Goal: Register for event/course

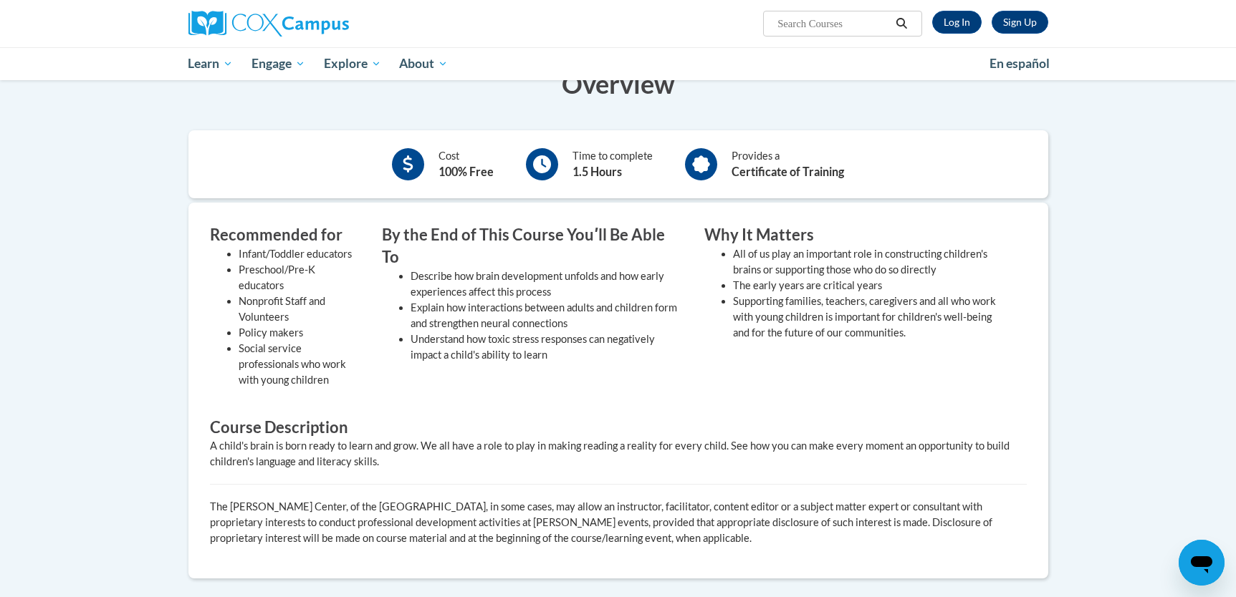
click at [1157, 295] on body "Sign Up Log In Search Search... Toggle navigation My Learning My Learning My Co…" at bounding box center [618, 363] width 1236 height 1314
click at [956, 20] on link "Log In" at bounding box center [956, 22] width 49 height 23
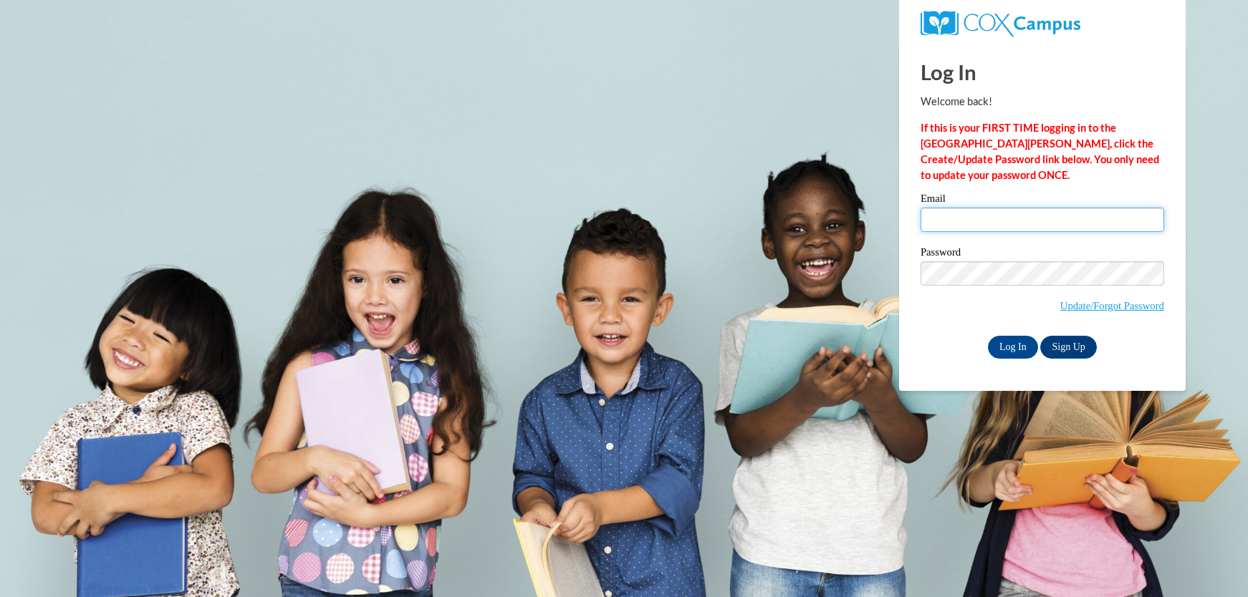
click at [976, 220] on input "Email" at bounding box center [1042, 220] width 244 height 24
type input "tstaab0001@kctcs.edu"
click at [1016, 343] on input "Log In" at bounding box center [1013, 347] width 50 height 23
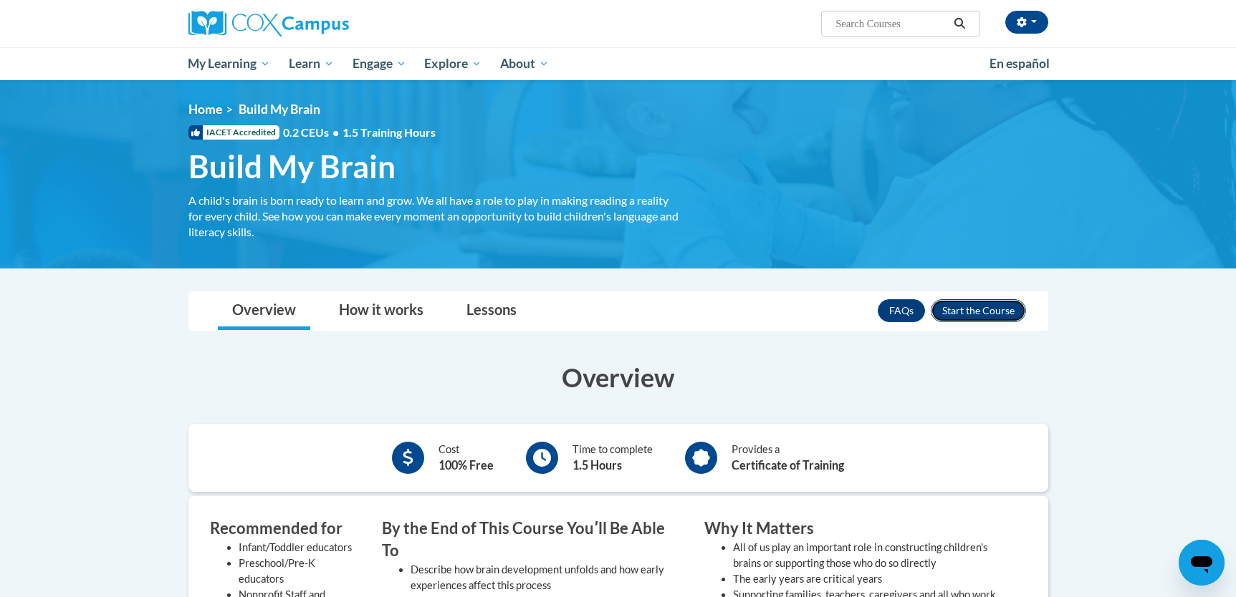
click at [965, 306] on button "Enroll" at bounding box center [977, 310] width 95 height 23
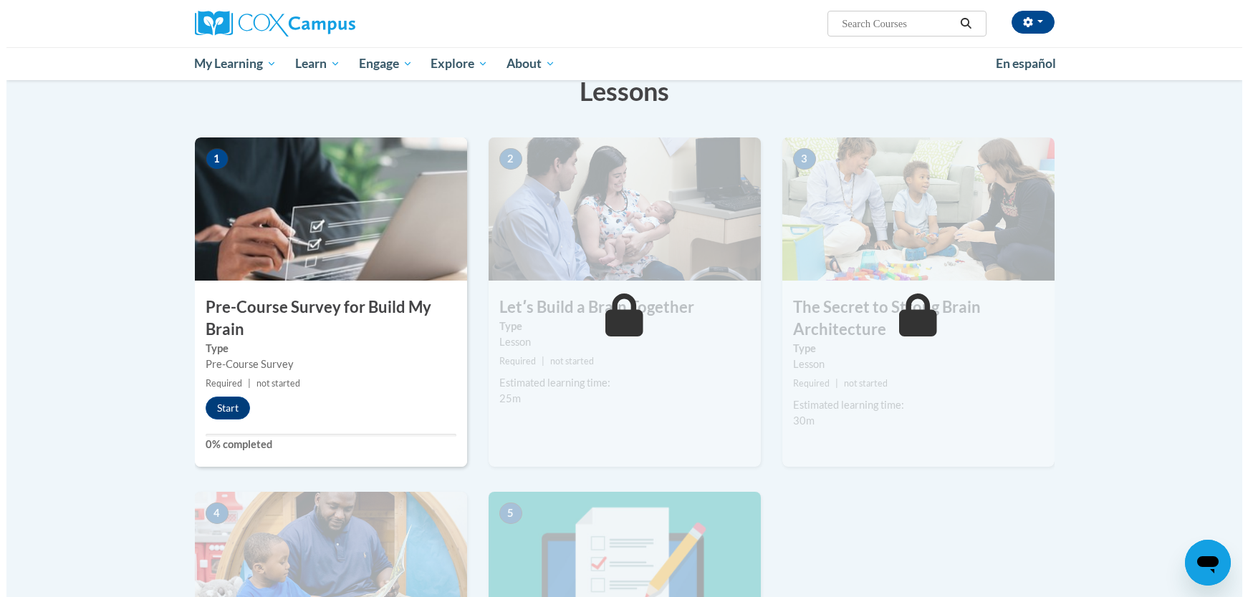
scroll to position [245, 0]
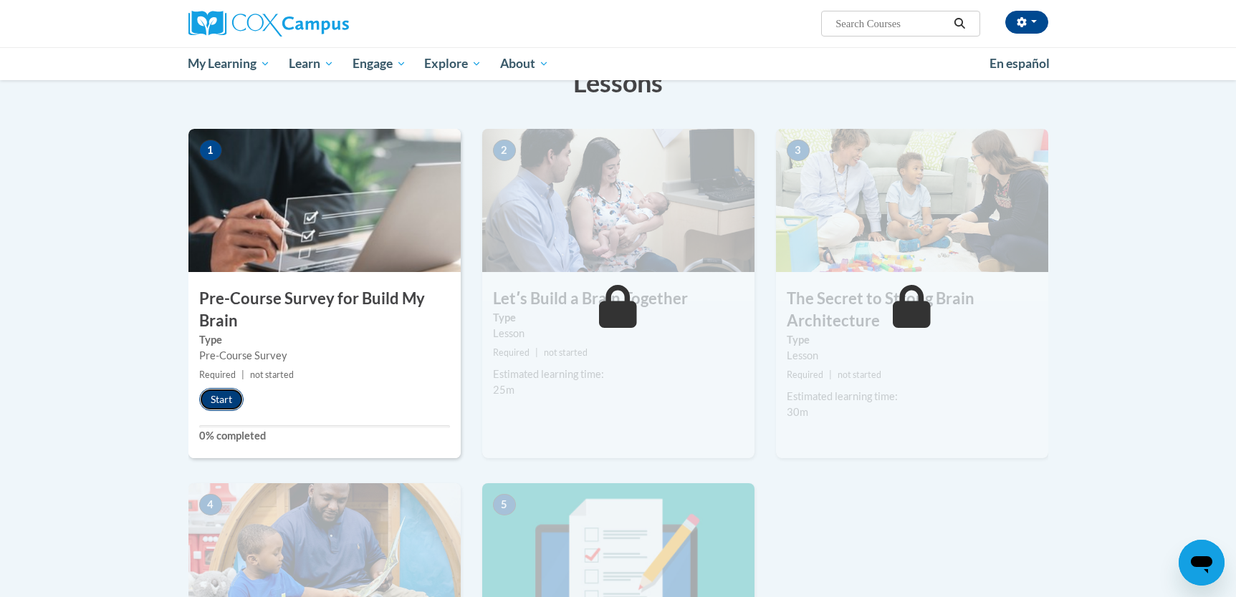
click at [216, 395] on button "Start" at bounding box center [221, 399] width 44 height 23
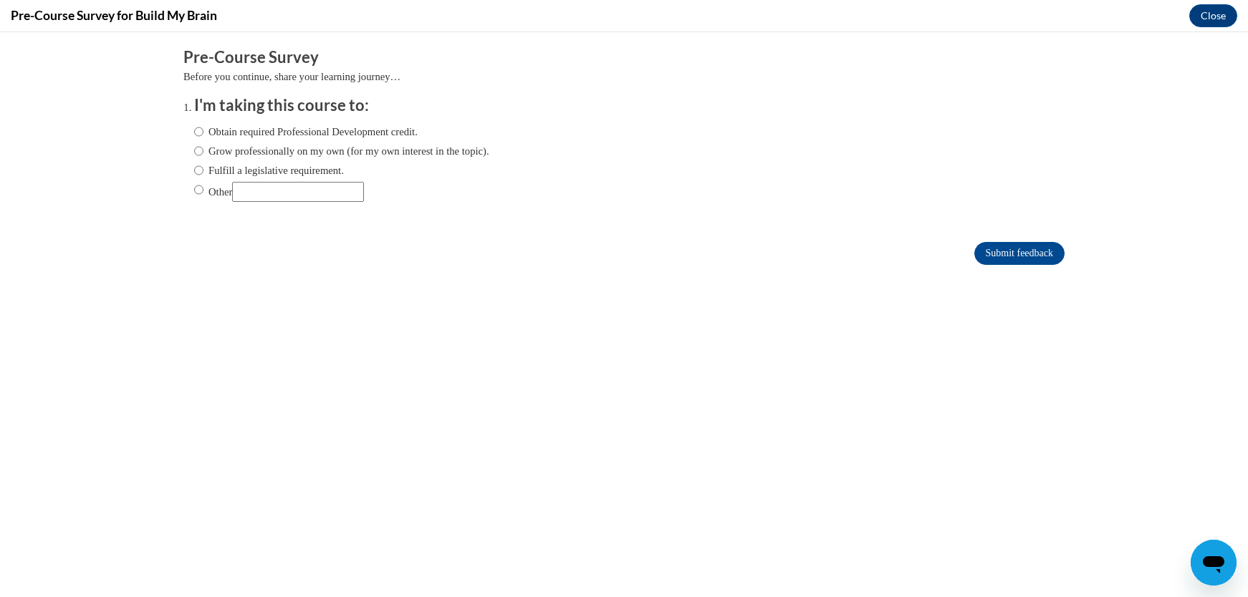
scroll to position [0, 0]
click at [194, 133] on input "Obtain required Professional Development credit." at bounding box center [198, 132] width 9 height 16
radio input "true"
click at [993, 248] on input "Submit feedback" at bounding box center [1019, 253] width 90 height 23
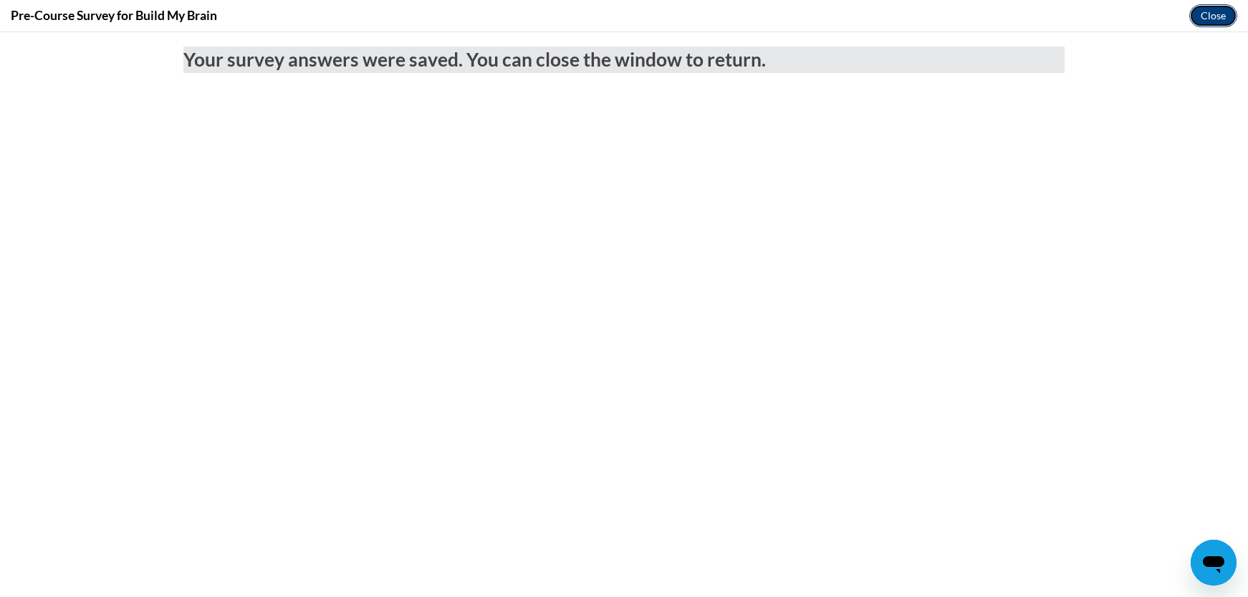
click at [1210, 19] on button "Close" at bounding box center [1213, 15] width 48 height 23
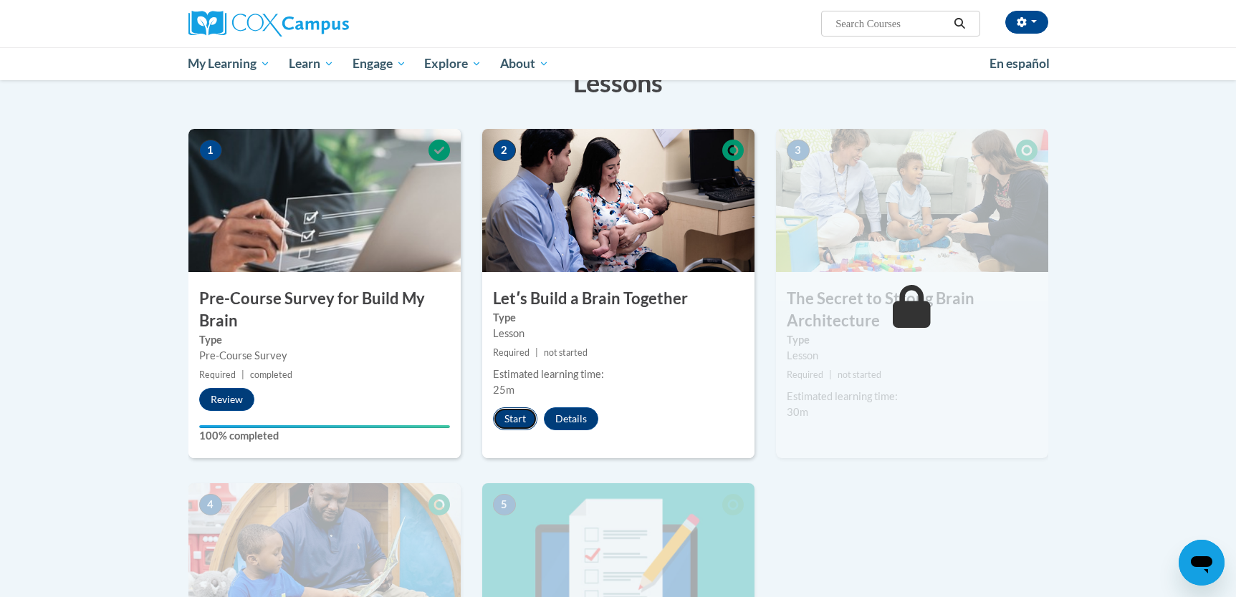
click at [519, 414] on button "Start" at bounding box center [515, 419] width 44 height 23
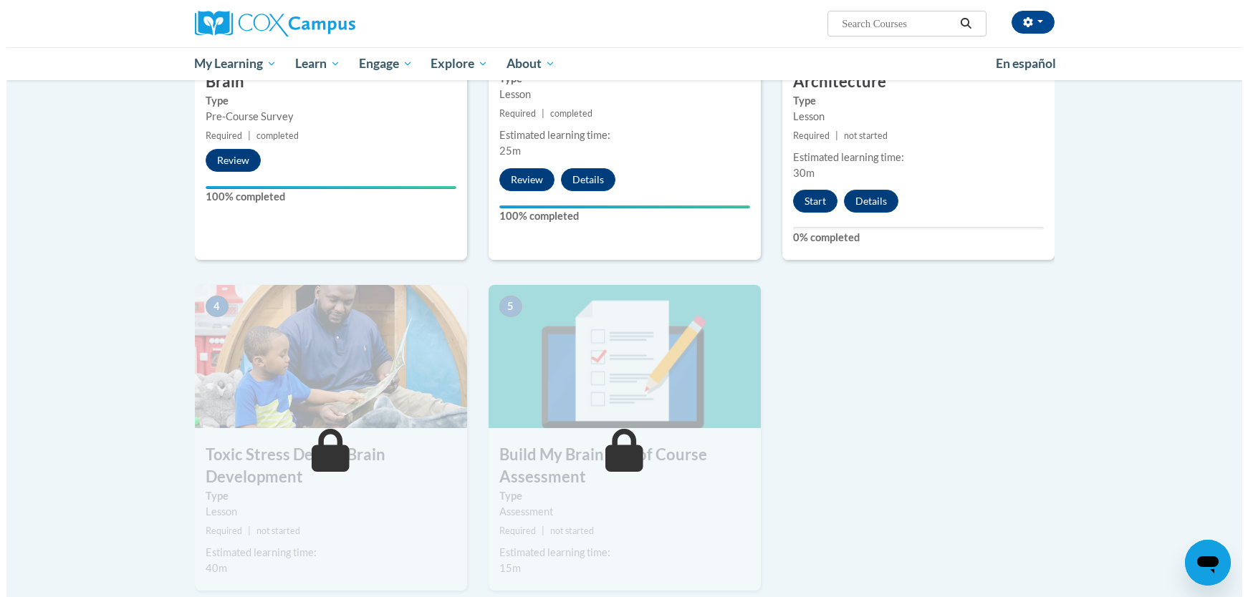
scroll to position [483, 0]
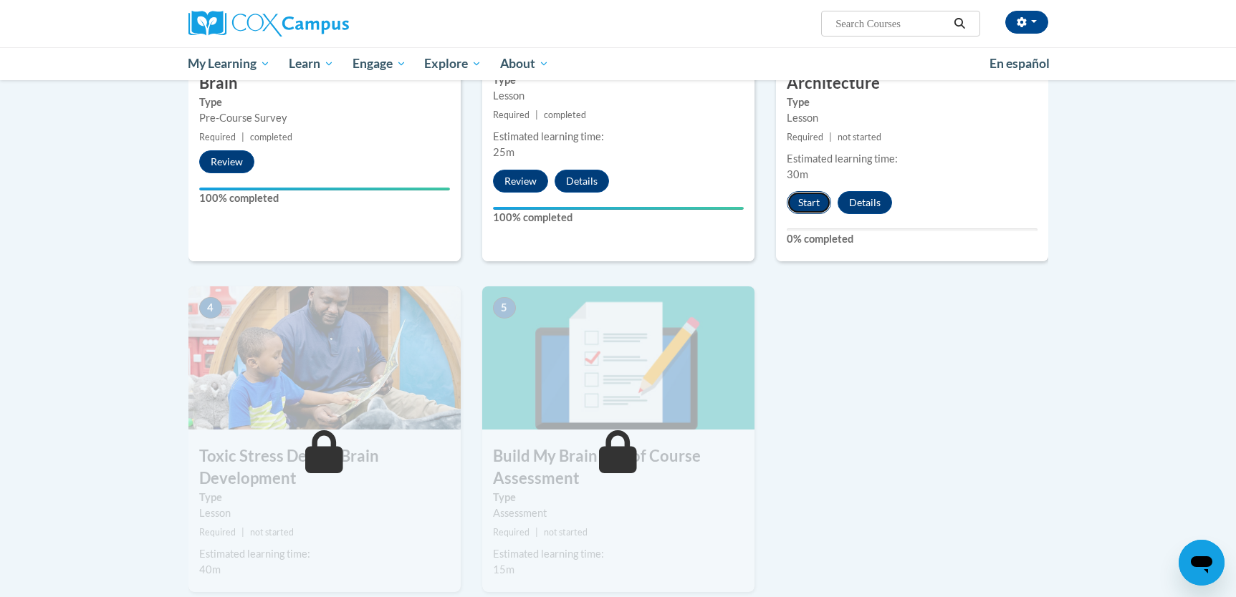
click at [806, 205] on button "Start" at bounding box center [808, 202] width 44 height 23
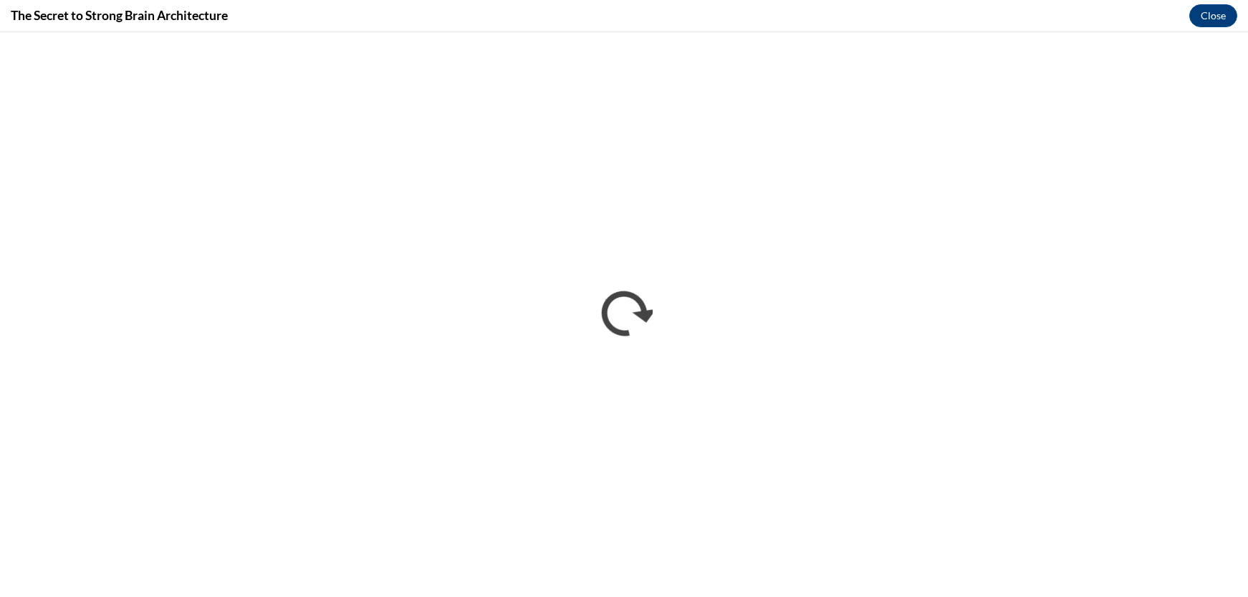
scroll to position [0, 0]
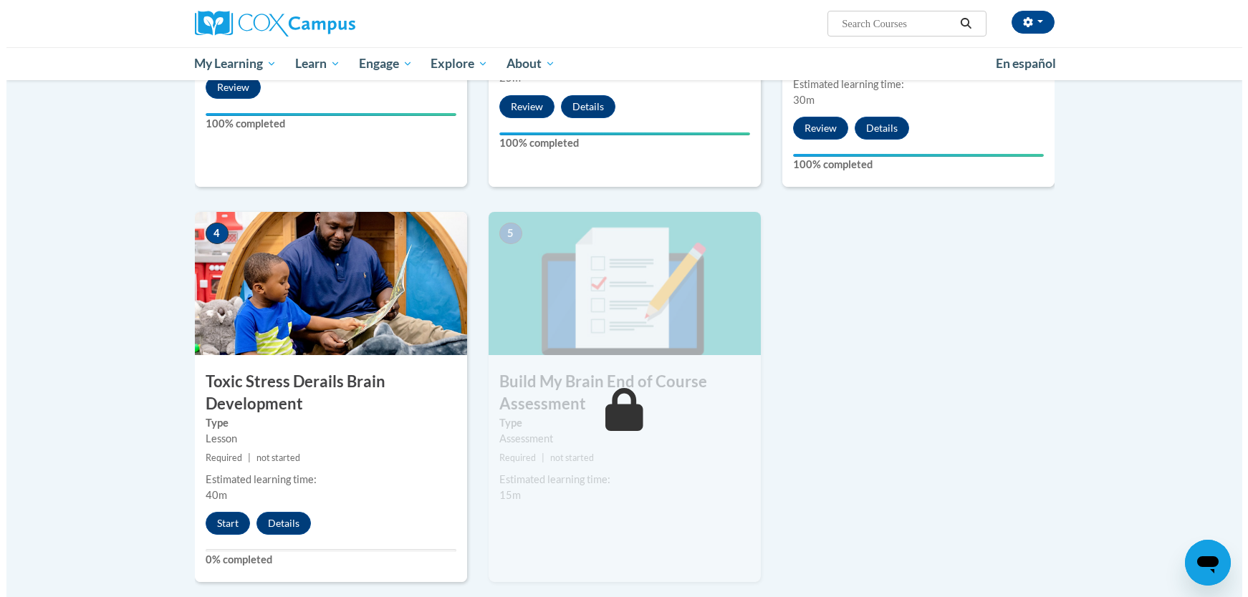
scroll to position [561, 0]
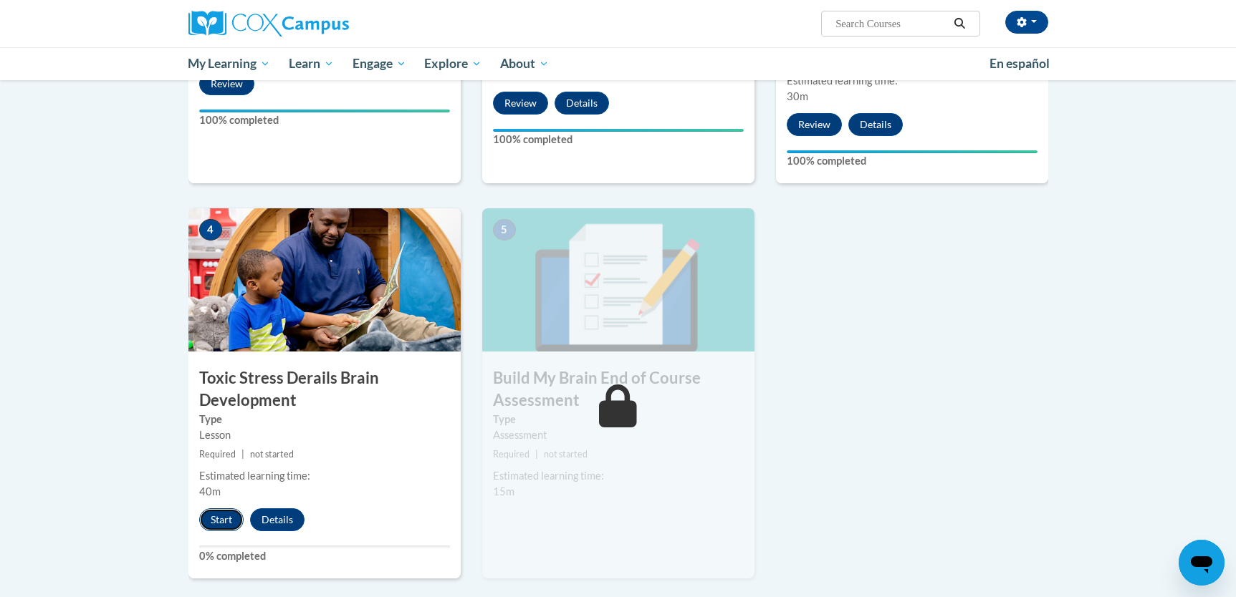
click at [218, 520] on button "Start" at bounding box center [221, 520] width 44 height 23
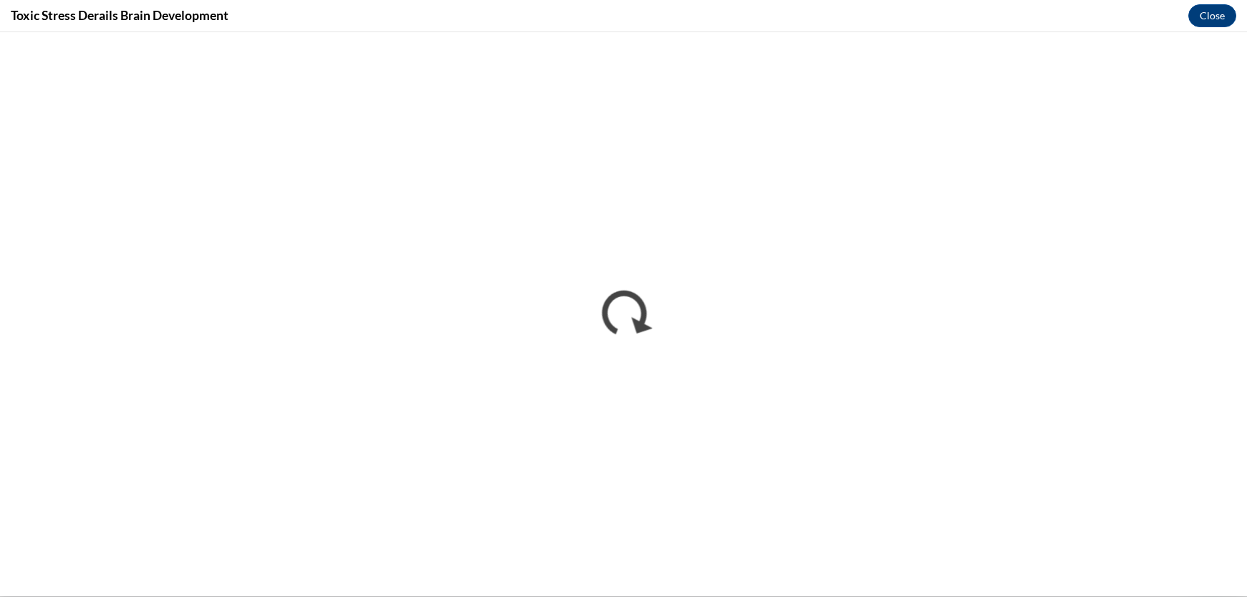
scroll to position [0, 0]
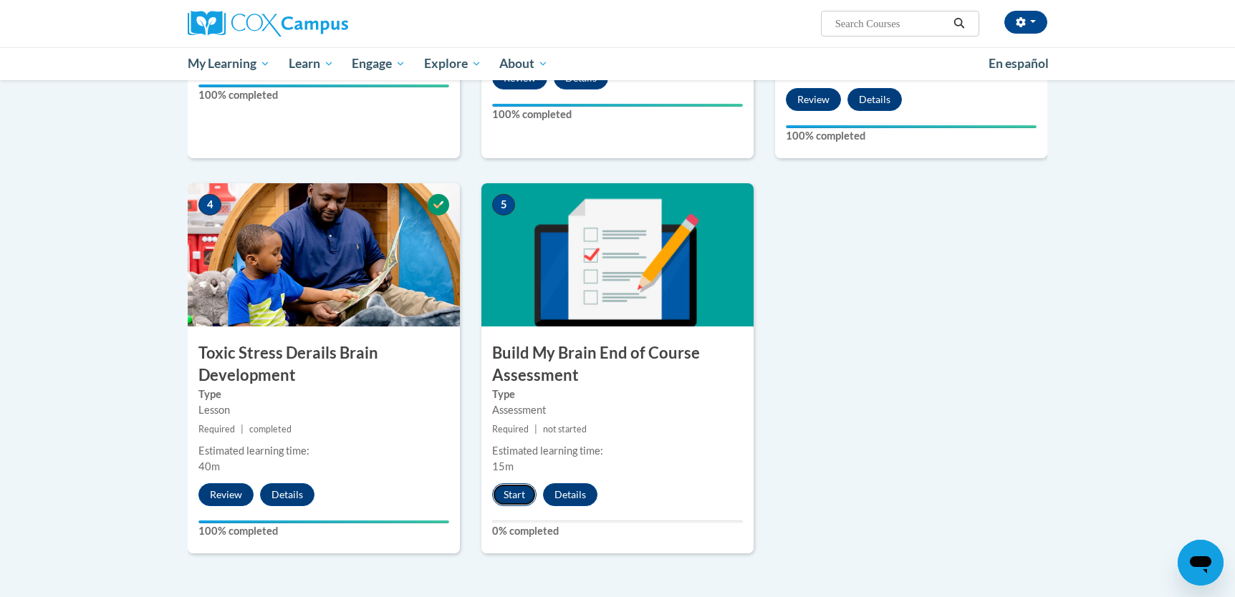
click at [509, 493] on button "Start" at bounding box center [514, 494] width 44 height 23
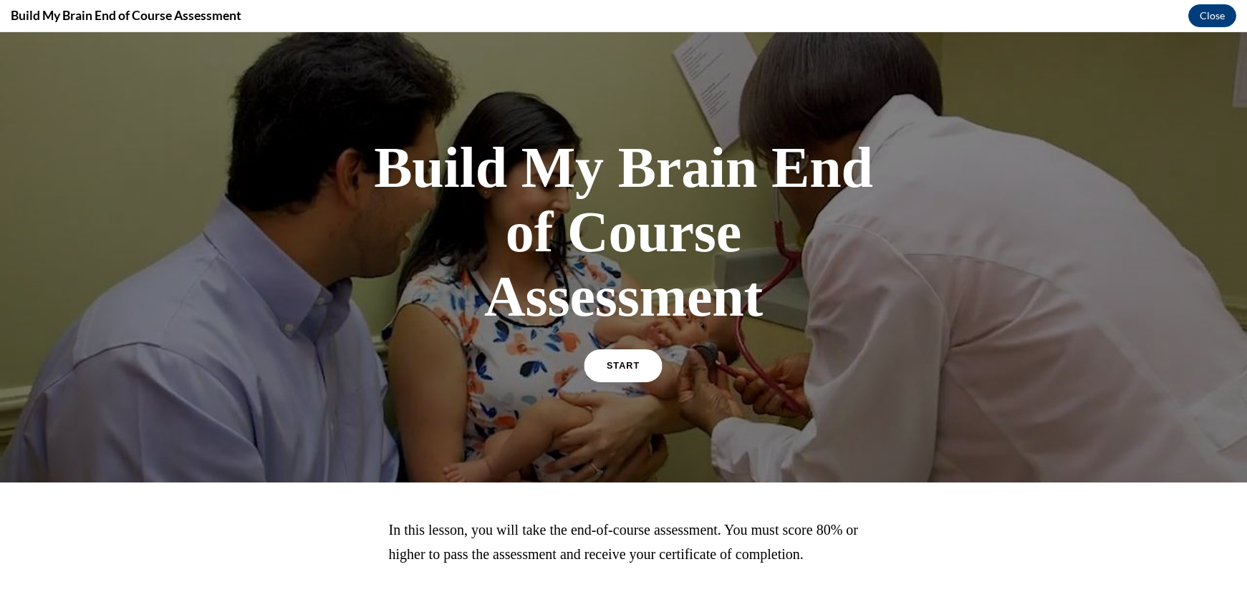
click at [607, 368] on span "START" at bounding box center [623, 366] width 33 height 11
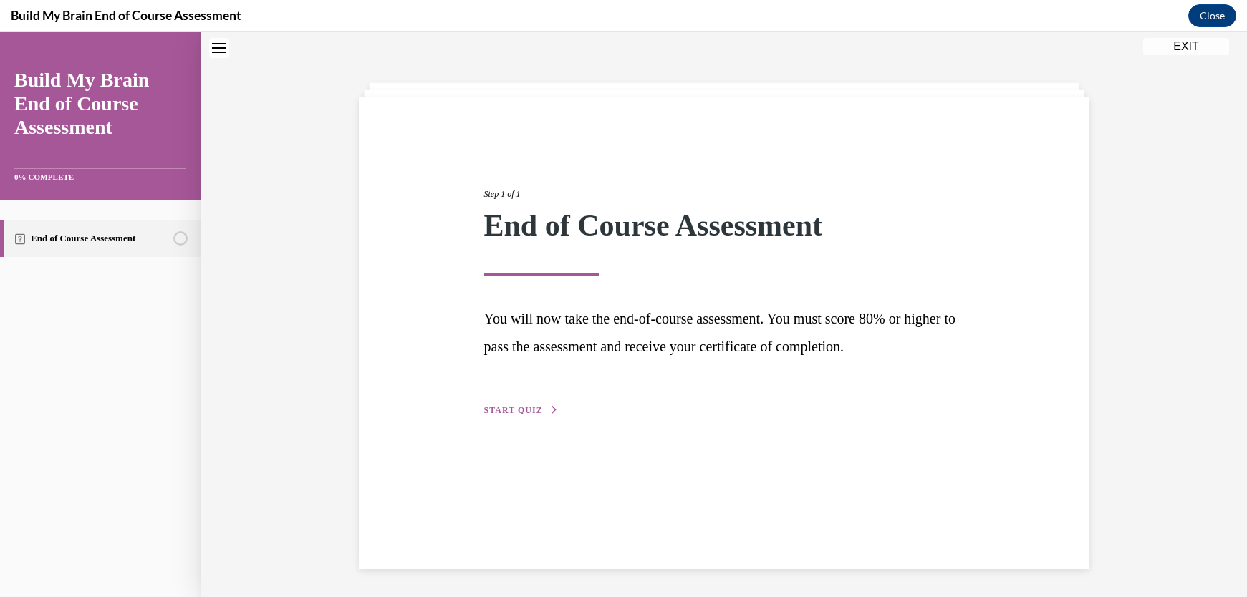
scroll to position [45, 0]
click at [516, 408] on span "START QUIZ" at bounding box center [513, 410] width 59 height 10
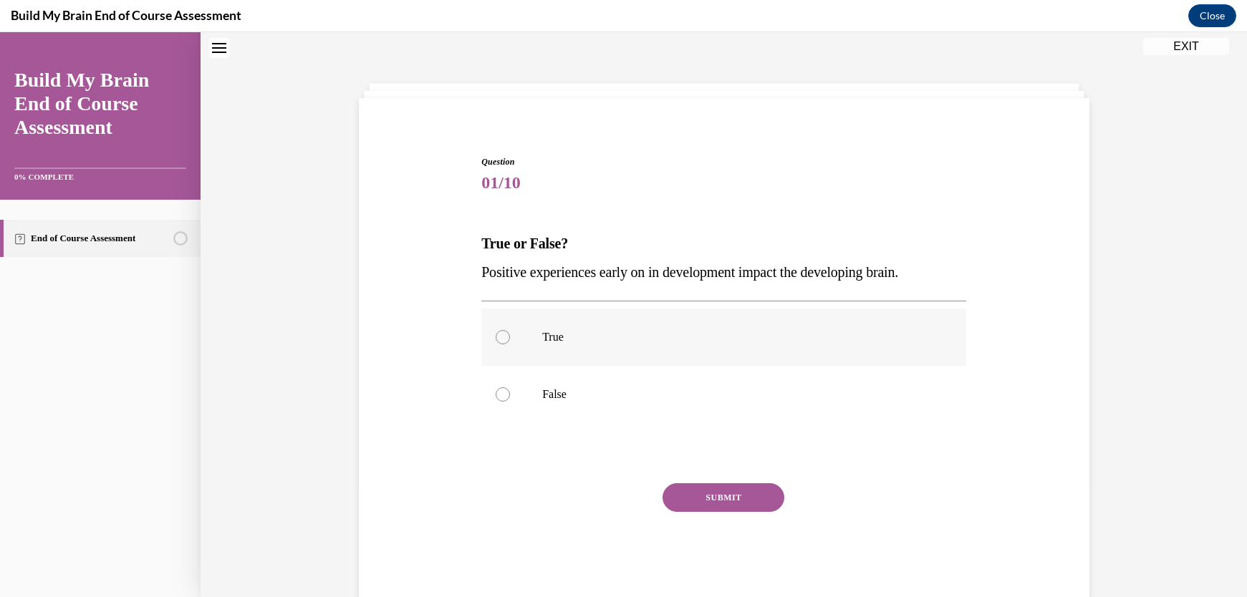
click at [498, 334] on div at bounding box center [503, 337] width 14 height 14
click at [498, 334] on input "True" at bounding box center [503, 337] width 14 height 14
radio input "true"
click at [732, 495] on button "SUBMIT" at bounding box center [724, 497] width 122 height 29
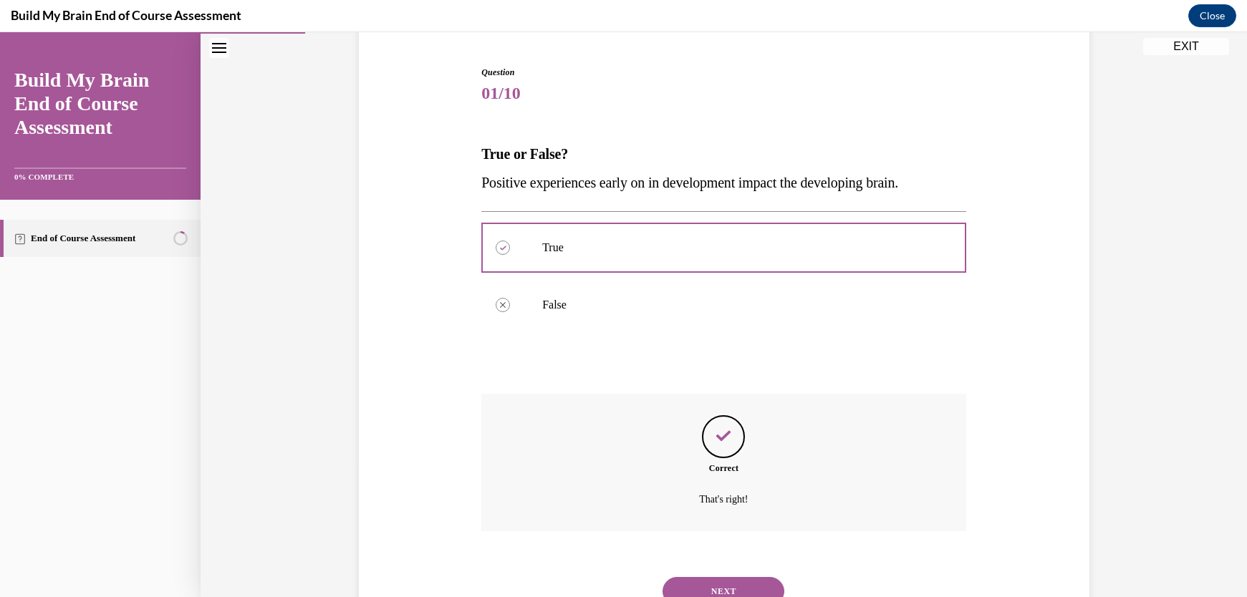
scroll to position [192, 0]
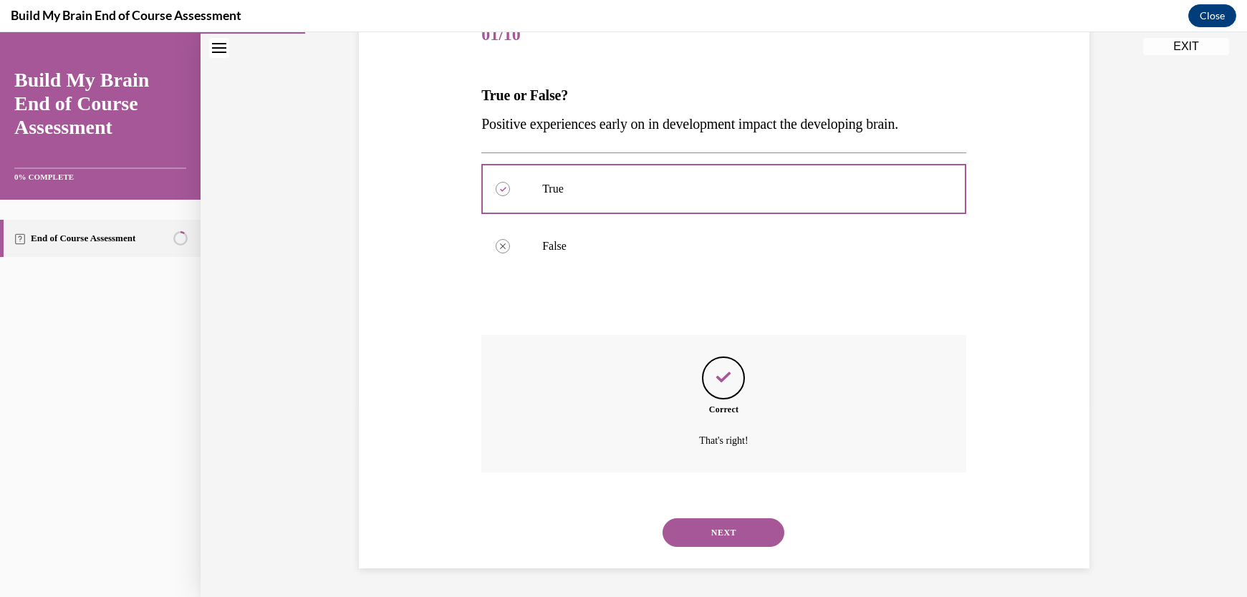
click at [715, 531] on button "NEXT" at bounding box center [724, 533] width 122 height 29
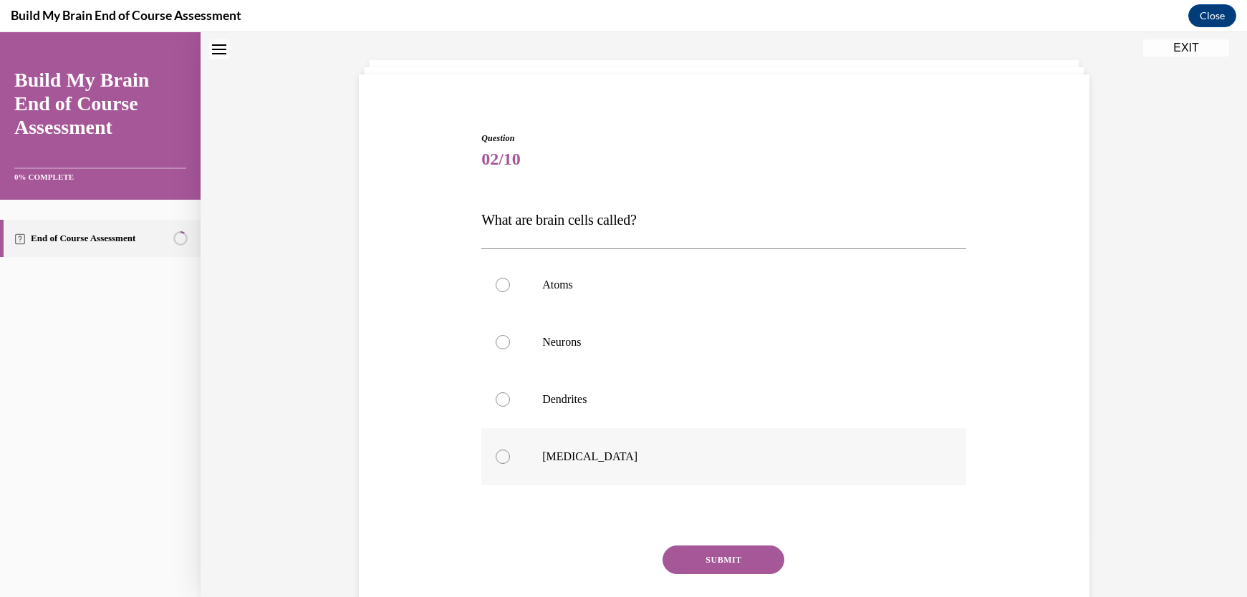
scroll to position [73, 0]
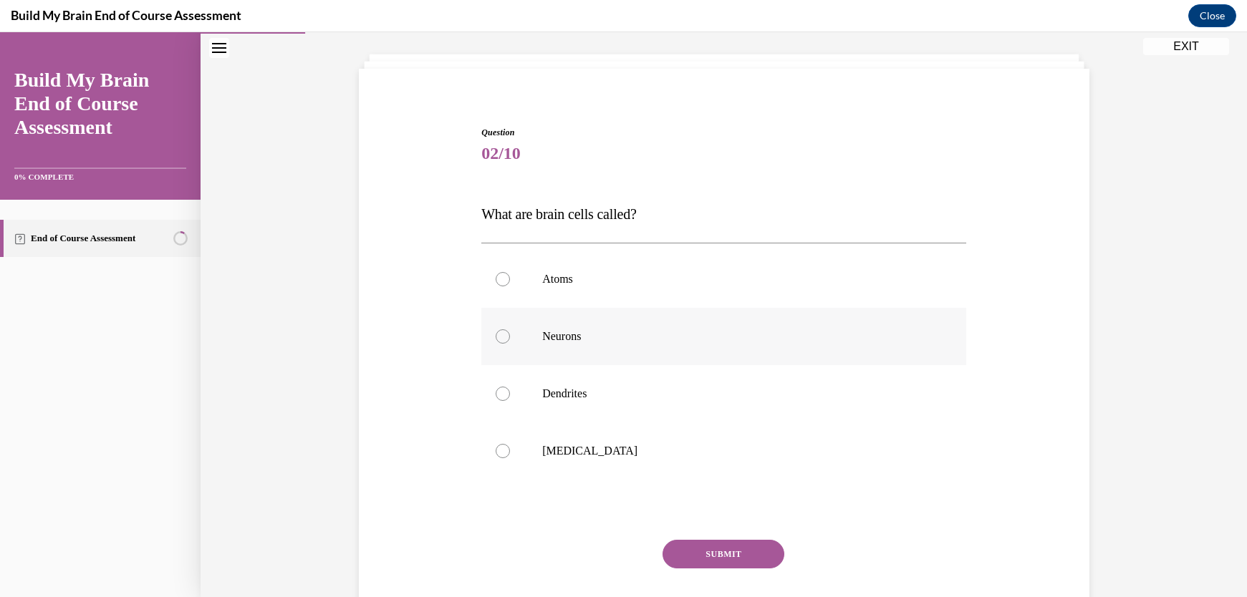
click at [496, 337] on div at bounding box center [503, 336] width 14 height 14
click at [496, 337] on input "Neurons" at bounding box center [503, 336] width 14 height 14
radio input "true"
click at [716, 559] on button "SUBMIT" at bounding box center [724, 554] width 122 height 29
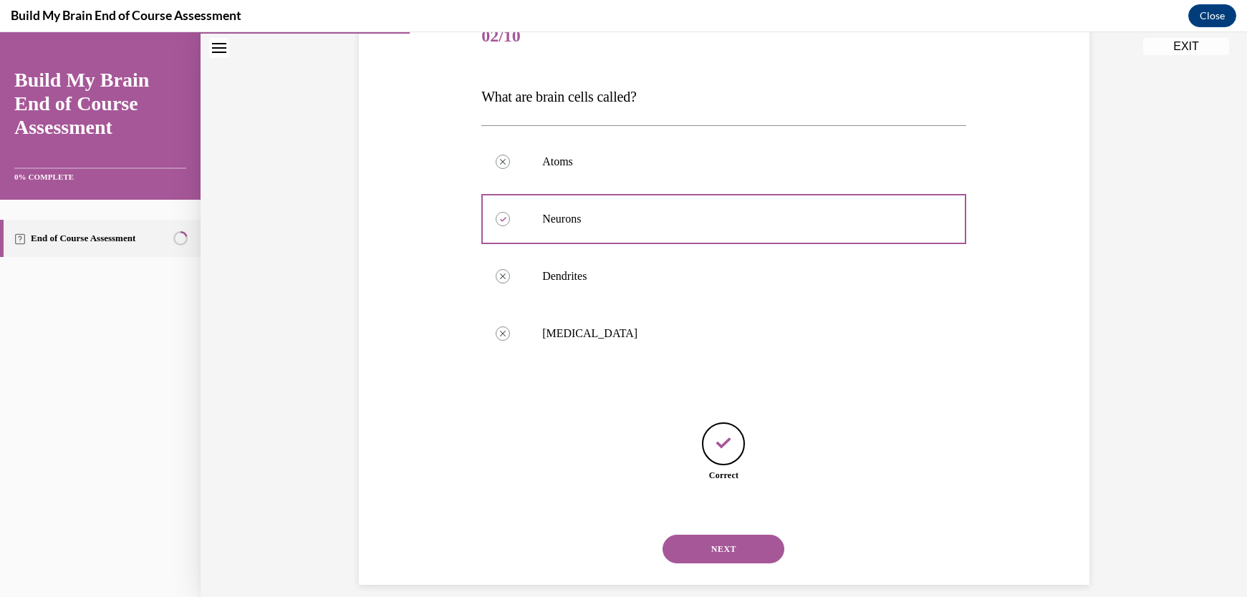
scroll to position [207, 0]
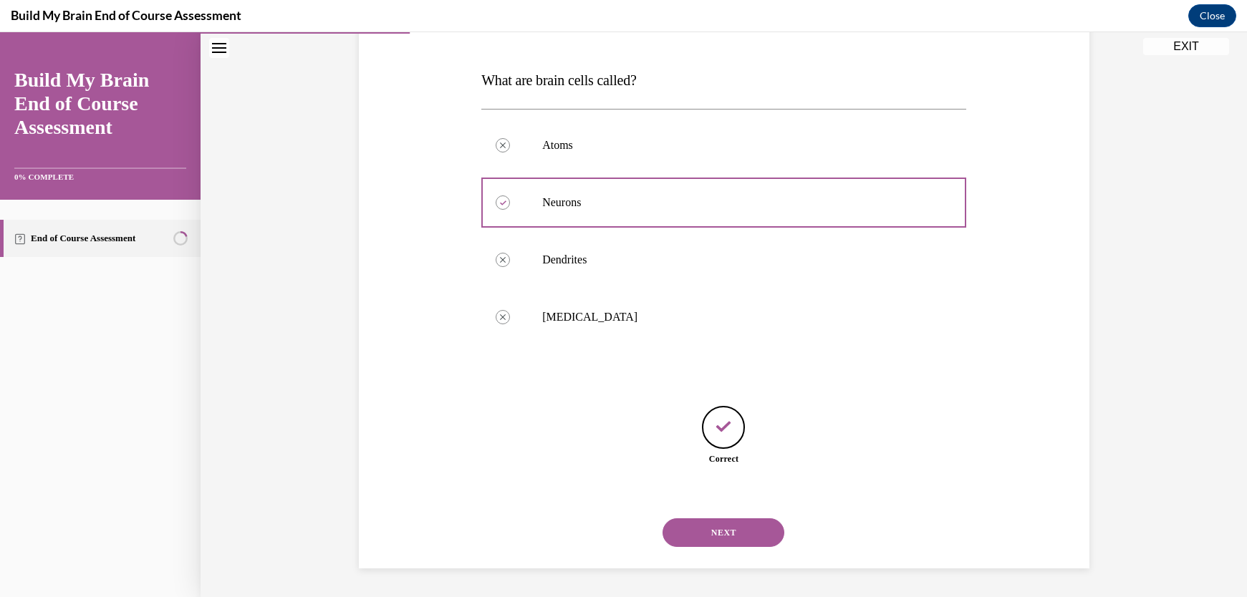
click at [722, 530] on button "NEXT" at bounding box center [724, 533] width 122 height 29
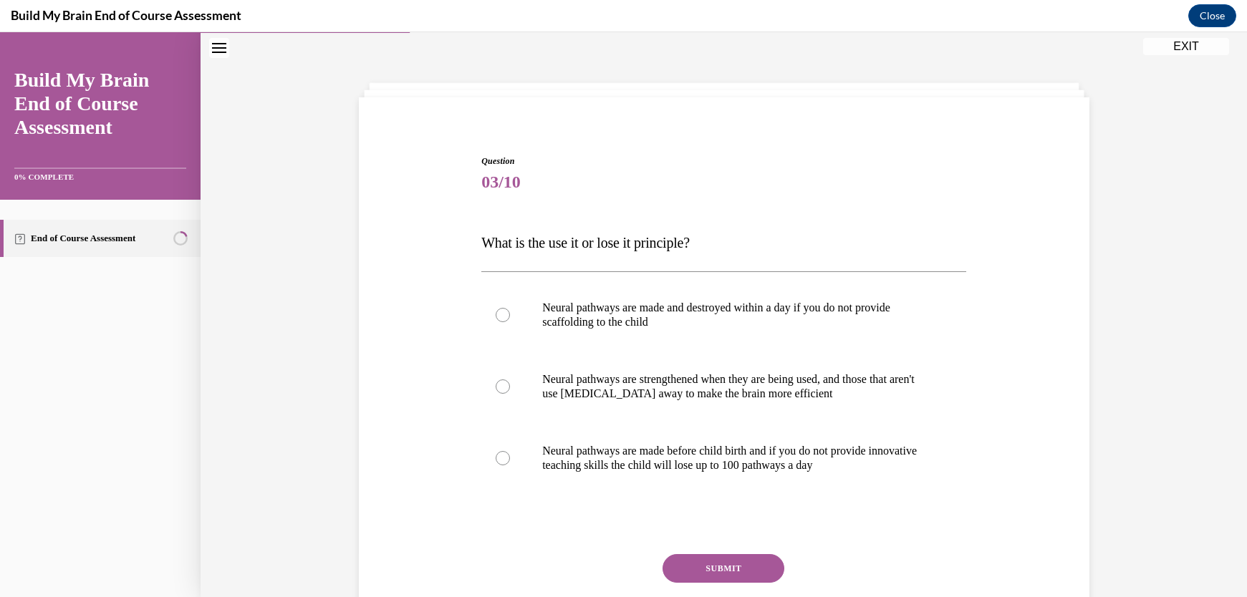
scroll to position [44, 0]
click at [496, 388] on div at bounding box center [503, 387] width 14 height 14
click at [496, 388] on input "Neural pathways are strengthened when they are being used, and those that aren'…" at bounding box center [503, 387] width 14 height 14
radio input "true"
click at [749, 569] on button "SUBMIT" at bounding box center [724, 569] width 122 height 29
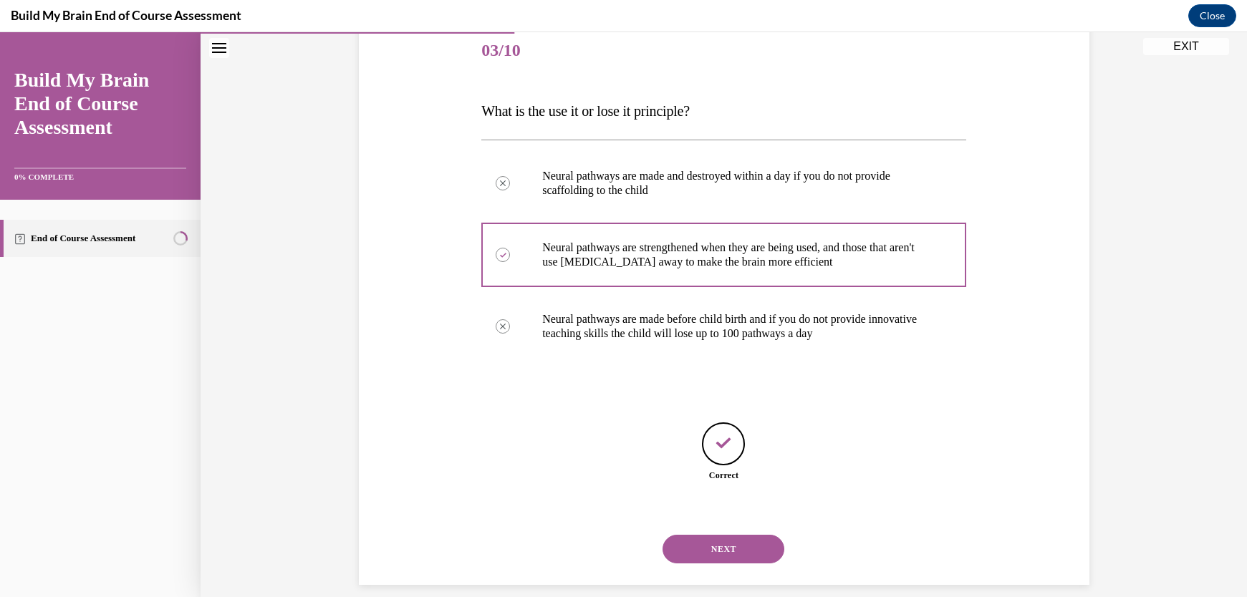
scroll to position [193, 0]
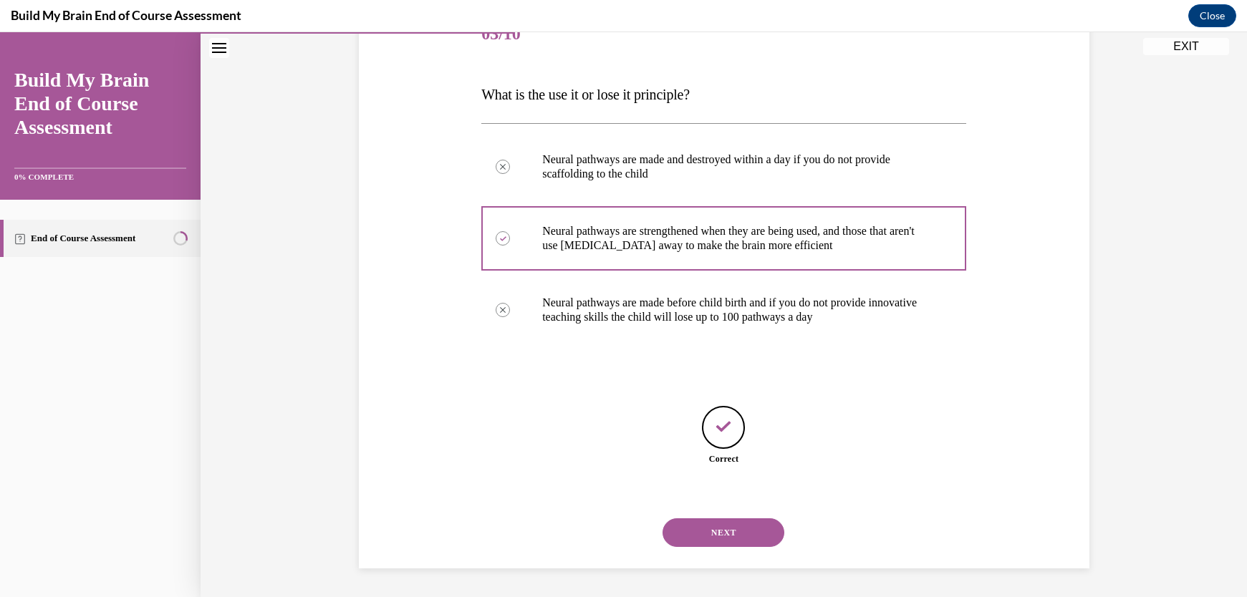
click at [742, 536] on button "NEXT" at bounding box center [724, 533] width 122 height 29
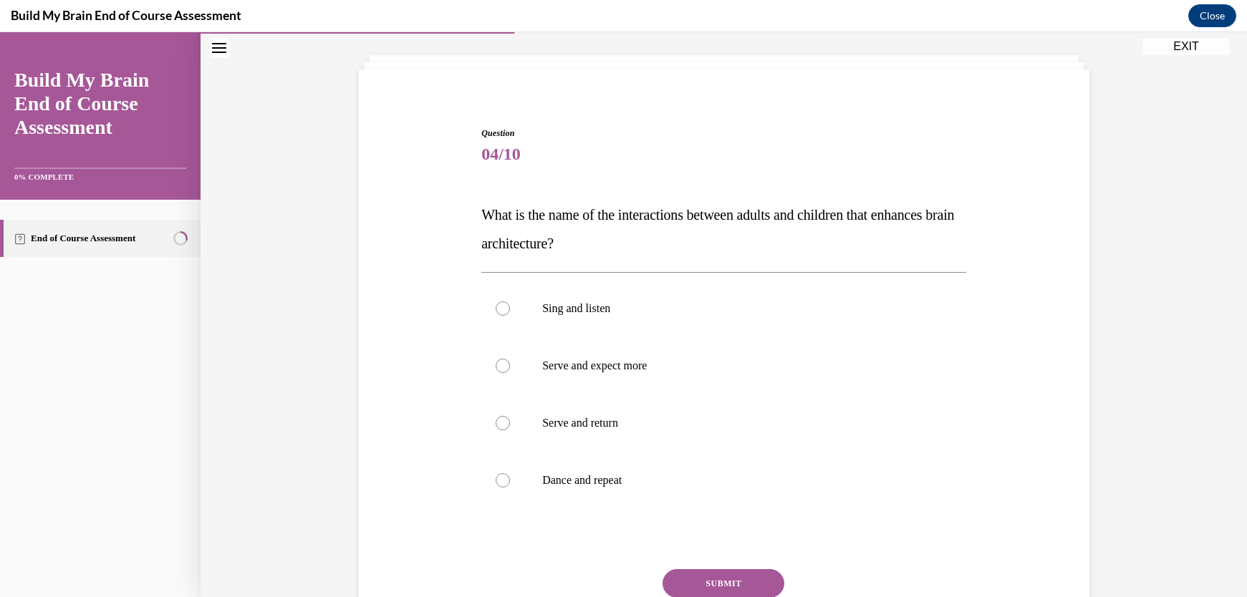
scroll to position [145, 0]
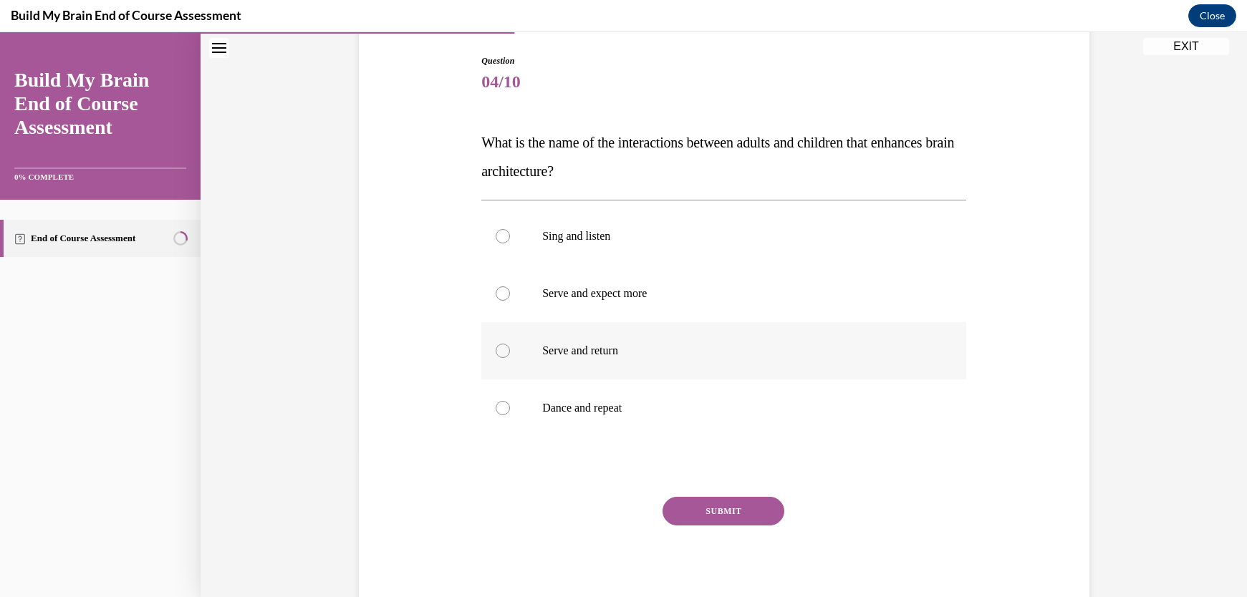
click at [501, 349] on div at bounding box center [503, 351] width 14 height 14
click at [501, 349] on input "Serve and return" at bounding box center [503, 351] width 14 height 14
radio input "true"
click at [717, 518] on button "SUBMIT" at bounding box center [724, 511] width 122 height 29
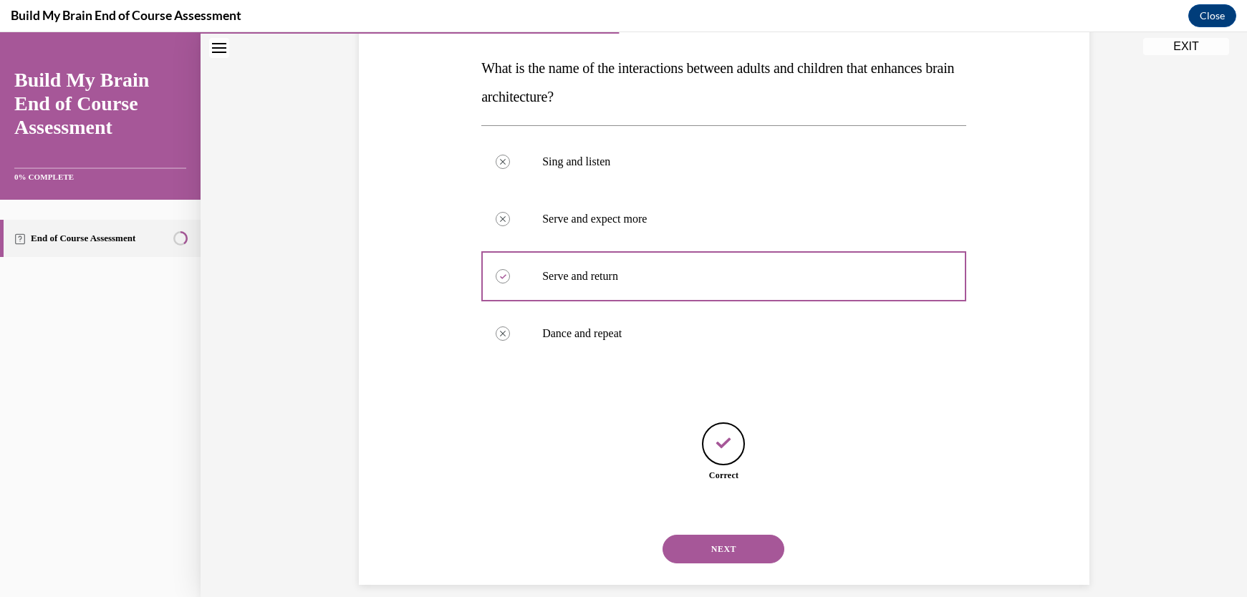
scroll to position [236, 0]
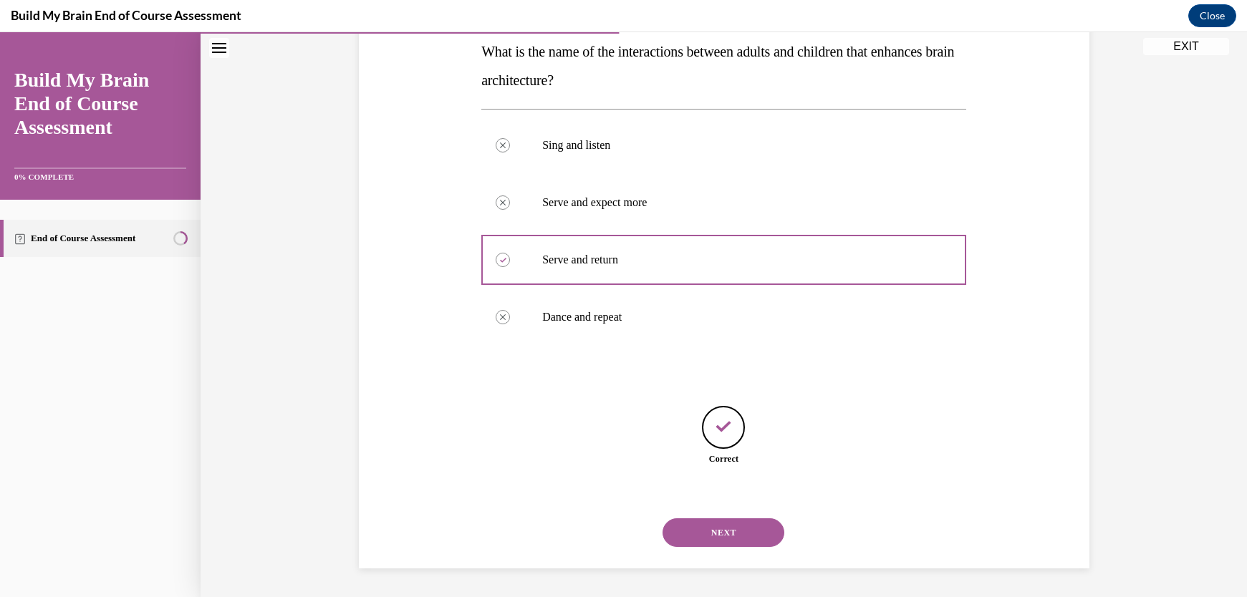
click at [712, 532] on button "NEXT" at bounding box center [724, 533] width 122 height 29
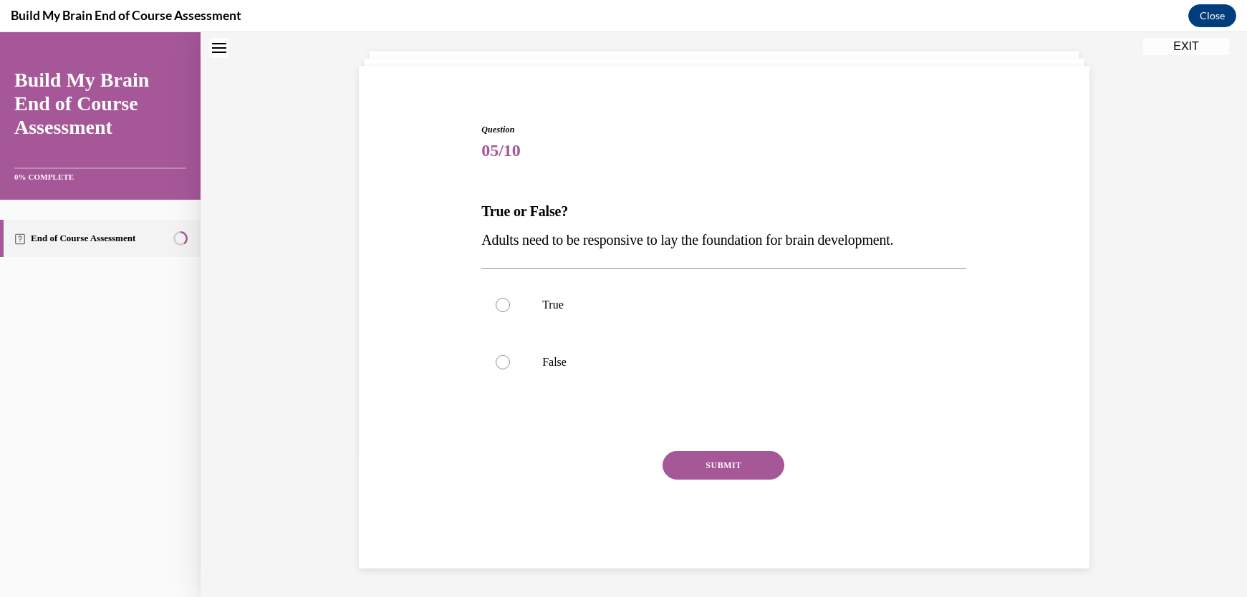
scroll to position [44, 0]
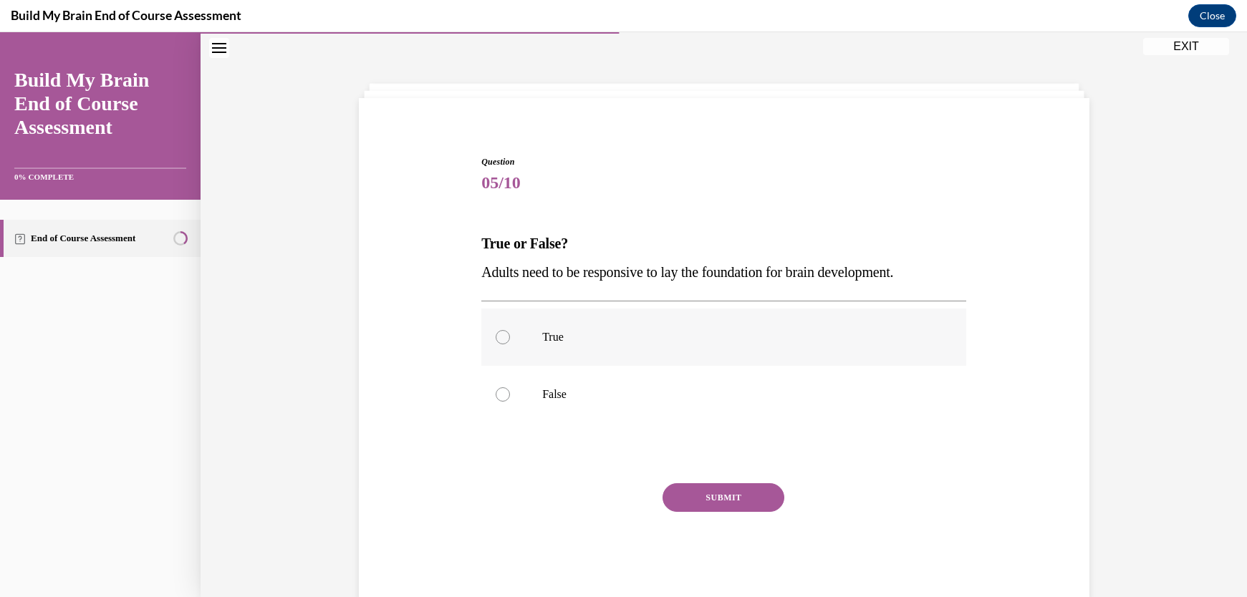
click at [496, 335] on div at bounding box center [503, 337] width 14 height 14
click at [496, 335] on input "True" at bounding box center [503, 337] width 14 height 14
radio input "true"
click at [716, 502] on button "SUBMIT" at bounding box center [724, 497] width 122 height 29
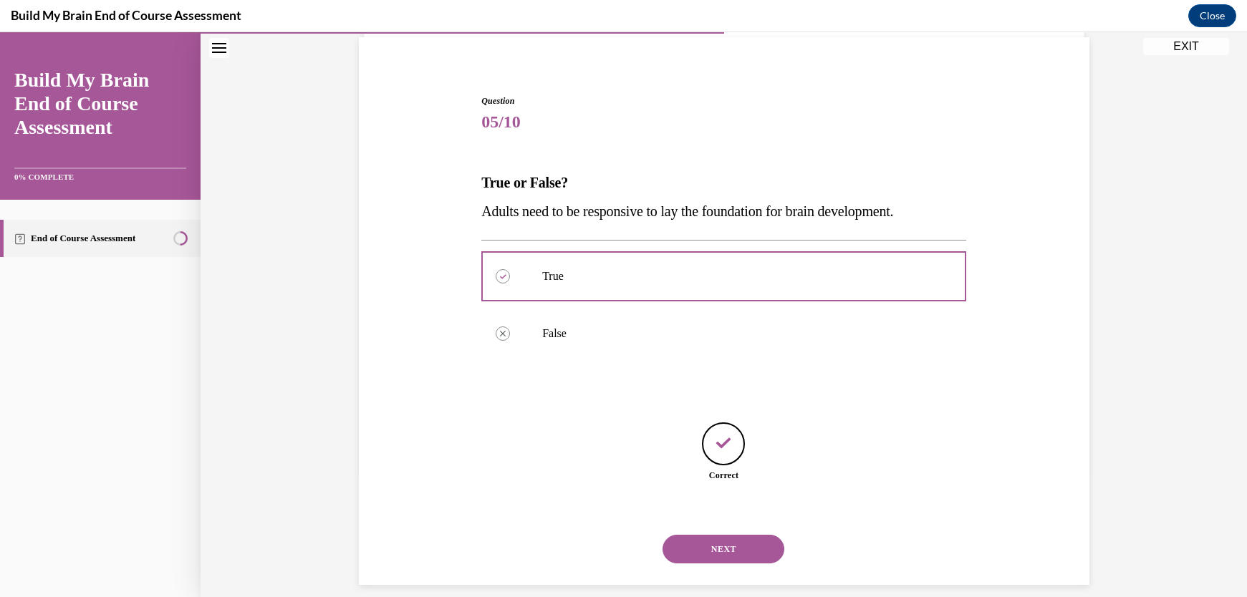
scroll to position [121, 0]
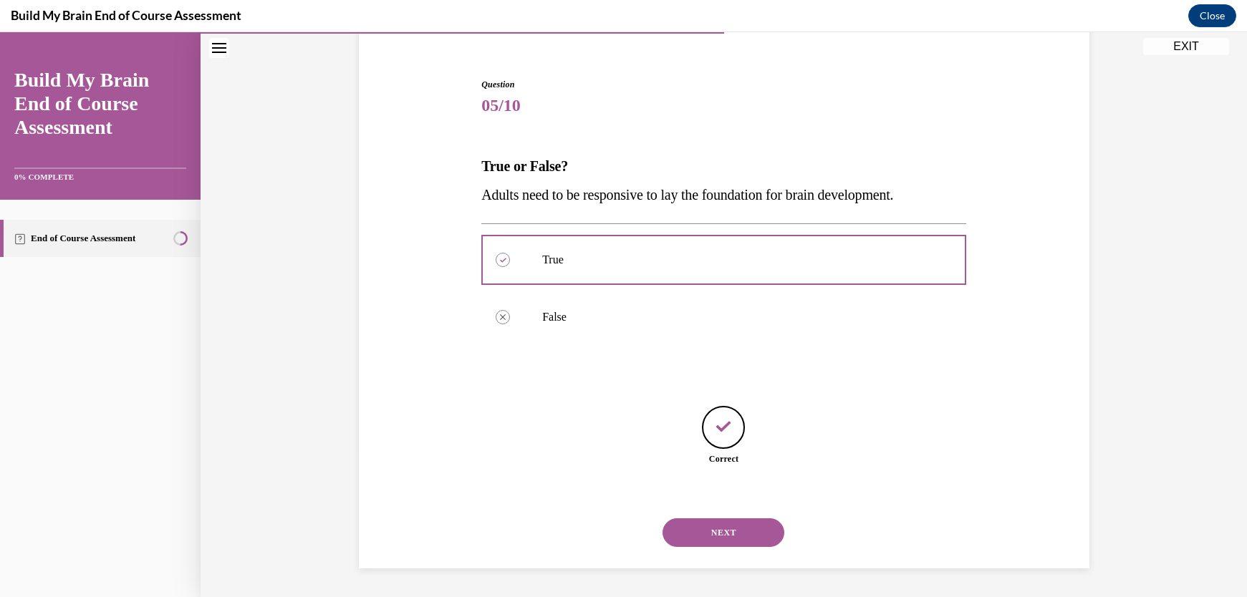
click at [711, 532] on button "NEXT" at bounding box center [724, 533] width 122 height 29
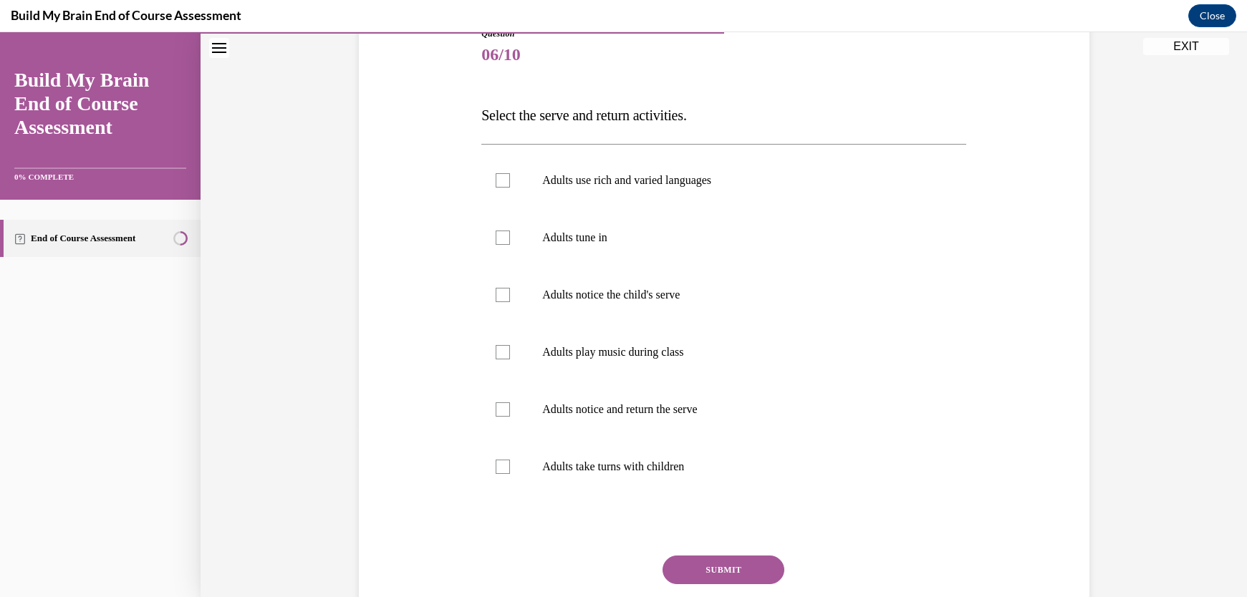
scroll to position [180, 0]
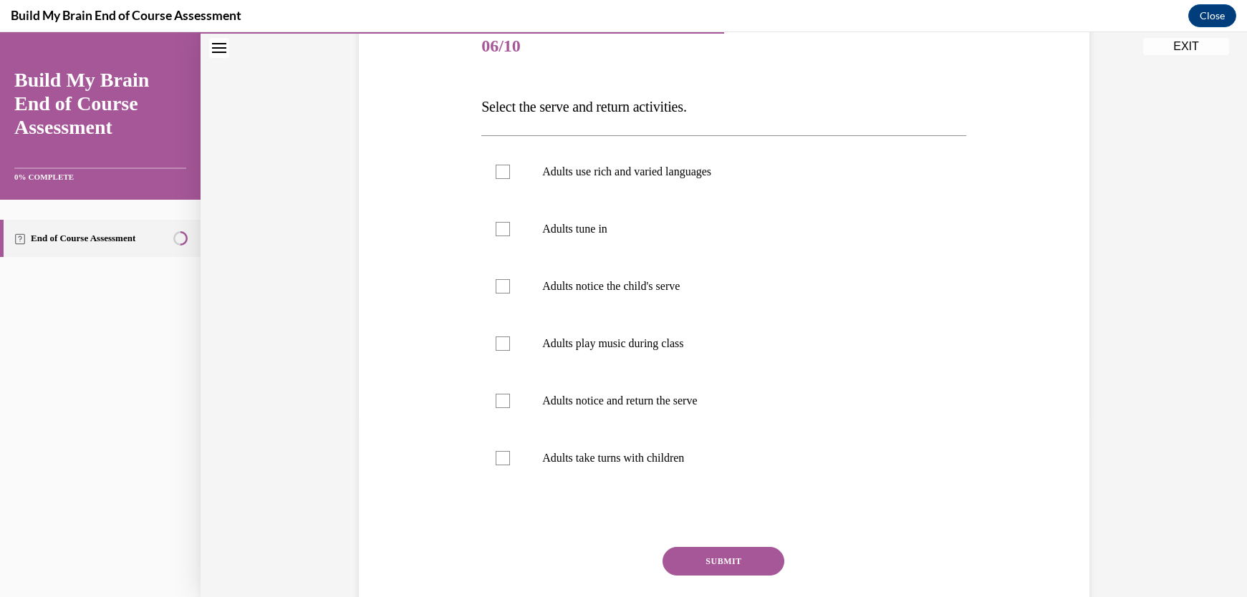
click at [1226, 285] on div "Question 06/10 Select the serve and return activities. Adults use rich and vari…" at bounding box center [724, 295] width 1046 height 796
click at [497, 286] on div at bounding box center [503, 286] width 14 height 14
click at [497, 286] on input "Adults notice the child's serve" at bounding box center [503, 286] width 14 height 14
checkbox input "true"
click at [499, 403] on div at bounding box center [503, 401] width 14 height 14
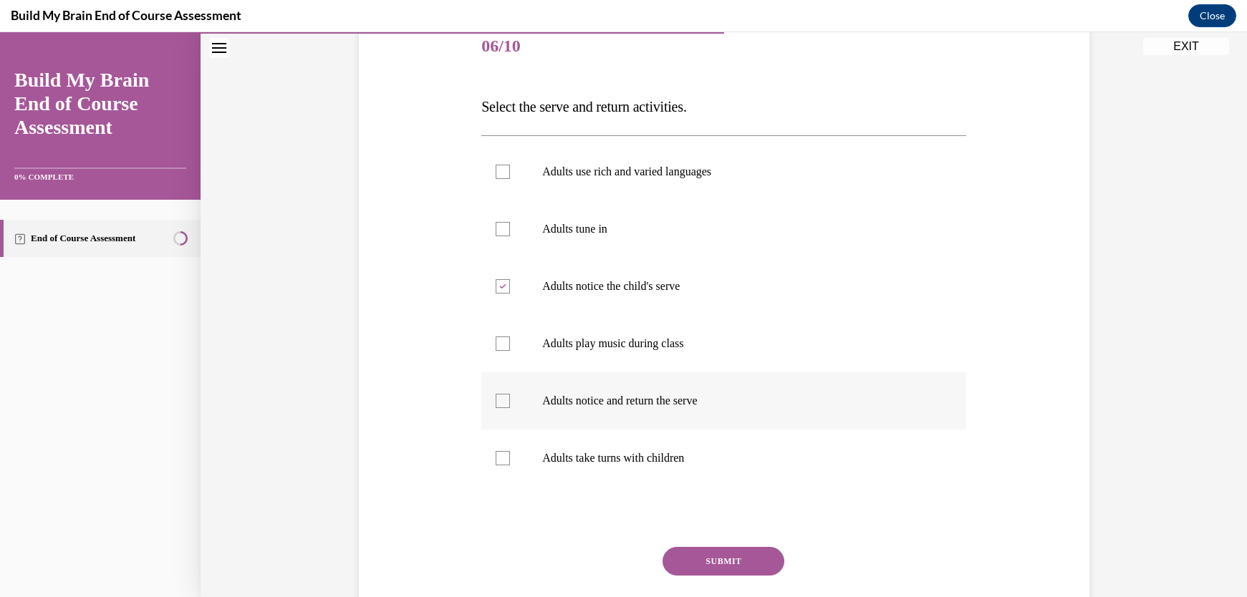
click at [499, 403] on input "Adults notice and return the serve" at bounding box center [503, 401] width 14 height 14
checkbox input "true"
click at [500, 460] on div at bounding box center [503, 458] width 14 height 14
click at [500, 460] on input "Adults take turns with children" at bounding box center [503, 458] width 14 height 14
checkbox input "true"
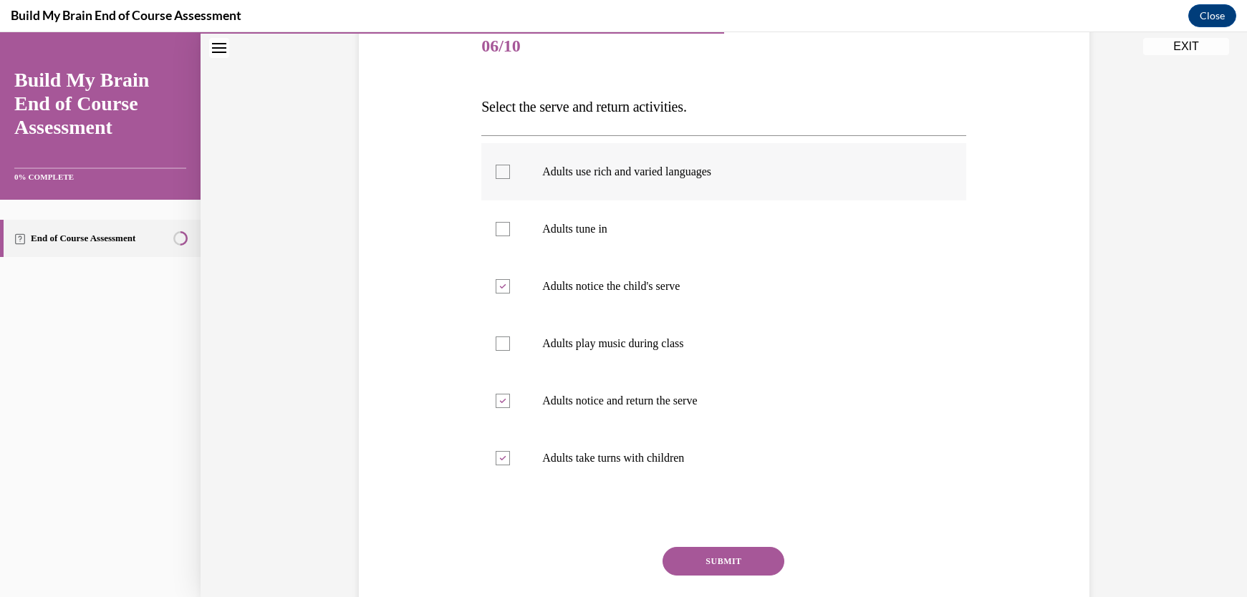
click at [504, 170] on div at bounding box center [503, 172] width 14 height 14
click at [504, 170] on input "Adults use rich and varied languages" at bounding box center [503, 172] width 14 height 14
checkbox input "true"
click at [496, 226] on div at bounding box center [503, 229] width 14 height 14
click at [496, 226] on input "Adults tune in" at bounding box center [503, 229] width 14 height 14
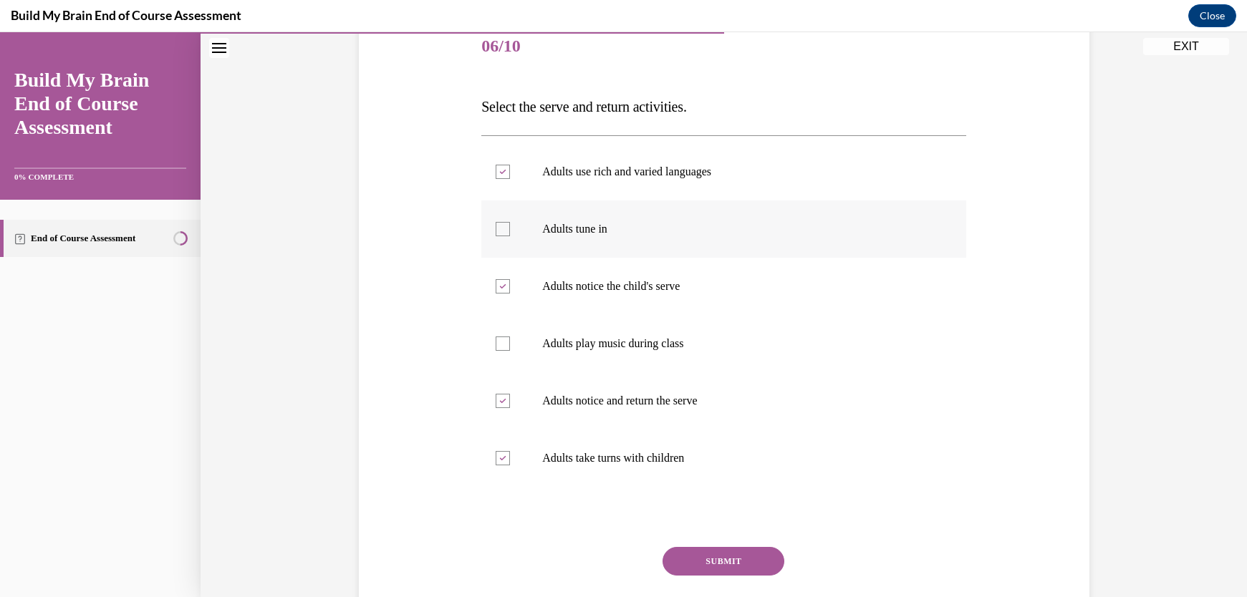
checkbox input "true"
click at [721, 569] on button "SUBMIT" at bounding box center [724, 561] width 122 height 29
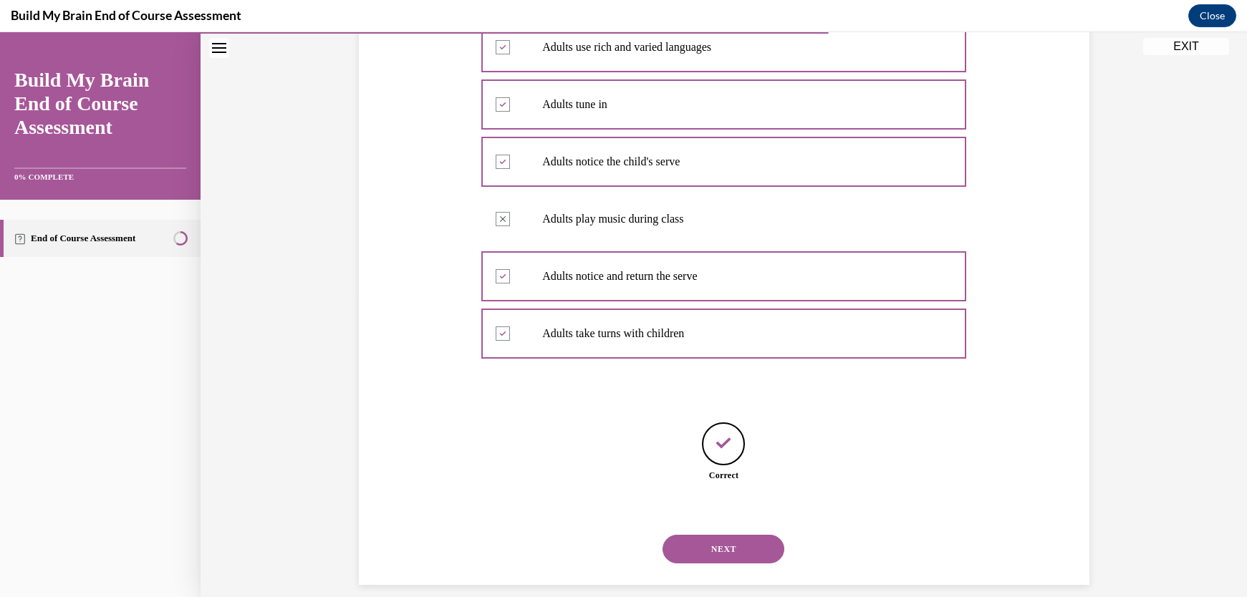
scroll to position [322, 0]
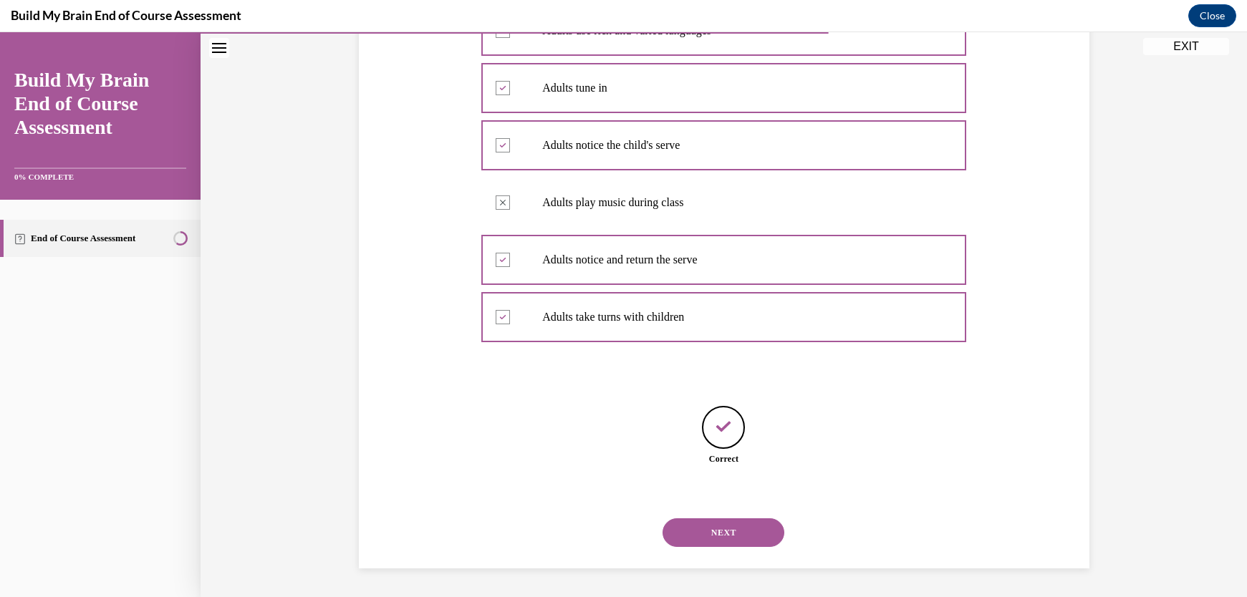
click at [723, 534] on button "NEXT" at bounding box center [724, 533] width 122 height 29
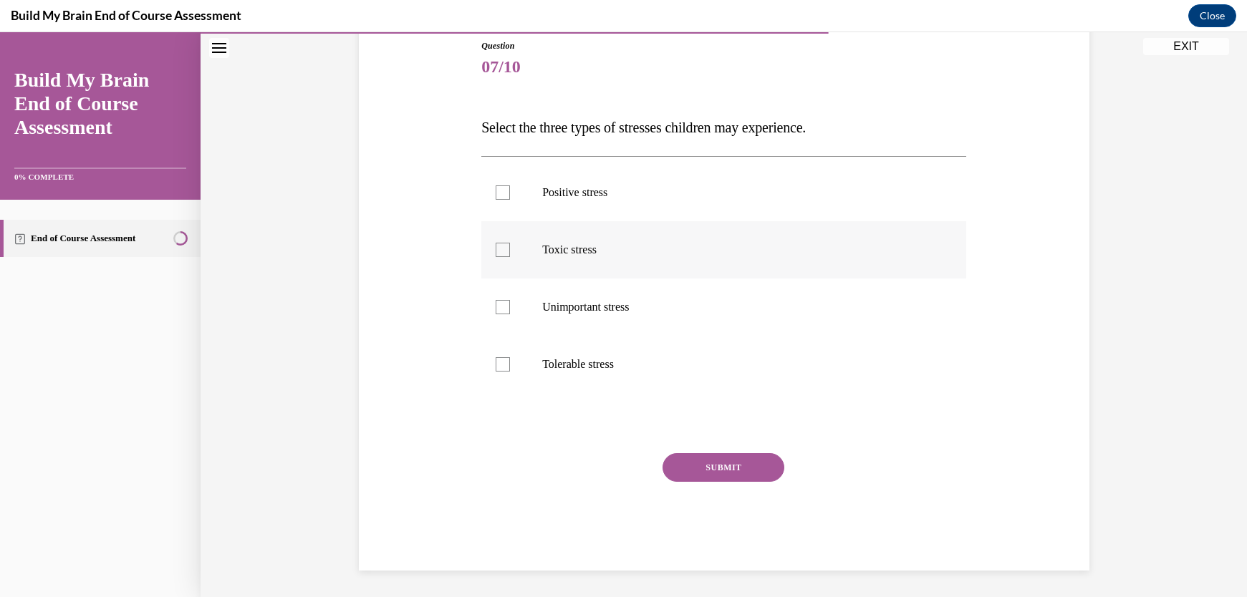
click at [498, 254] on div at bounding box center [503, 250] width 14 height 14
click at [498, 254] on input "Toxic stress" at bounding box center [503, 250] width 14 height 14
checkbox input "true"
click at [499, 191] on div at bounding box center [503, 193] width 14 height 14
click at [499, 191] on input "Positive stress" at bounding box center [503, 193] width 14 height 14
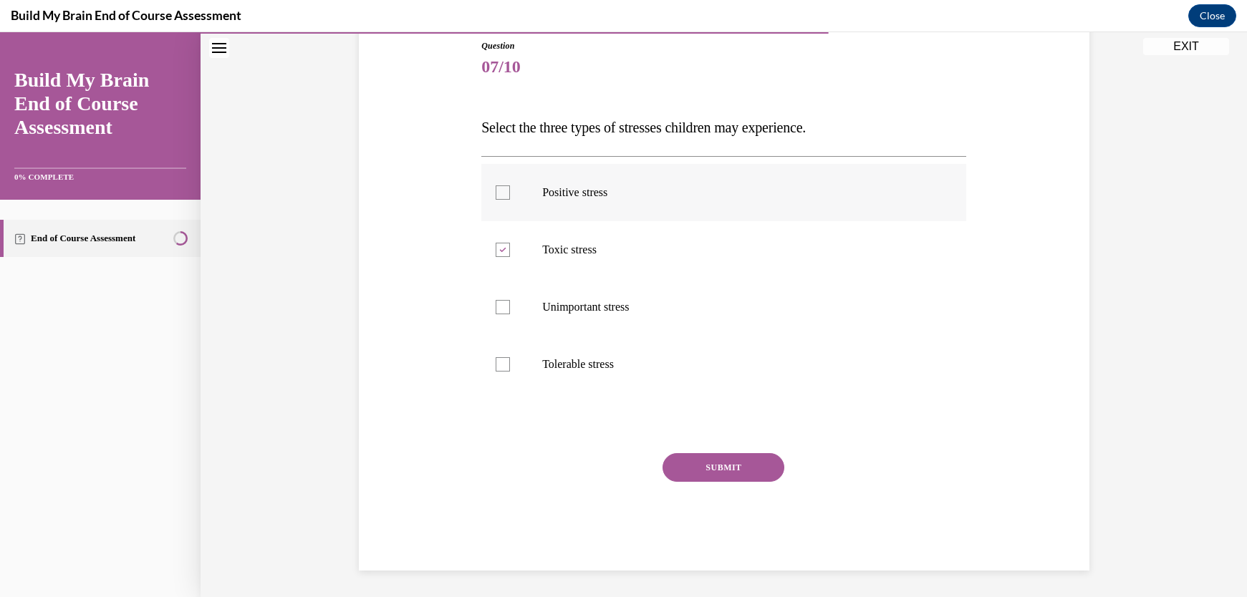
checkbox input "true"
click at [499, 365] on div at bounding box center [503, 364] width 14 height 14
click at [499, 365] on input "Tolerable stress" at bounding box center [503, 364] width 14 height 14
checkbox input "true"
click at [745, 462] on button "SUBMIT" at bounding box center [724, 467] width 122 height 29
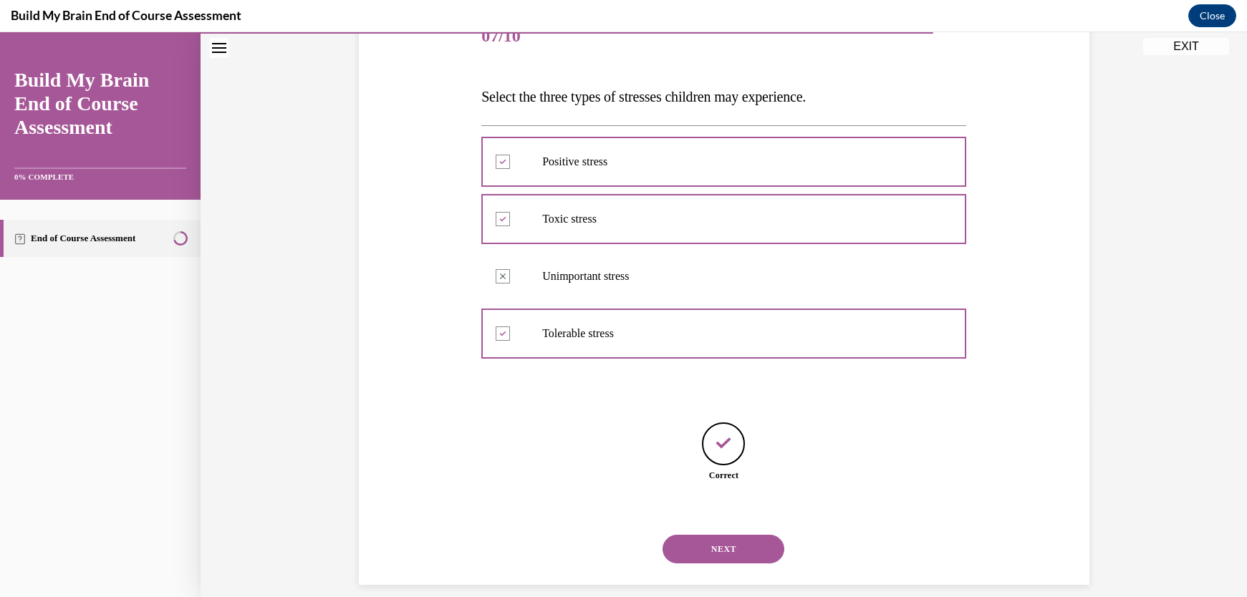
scroll to position [207, 0]
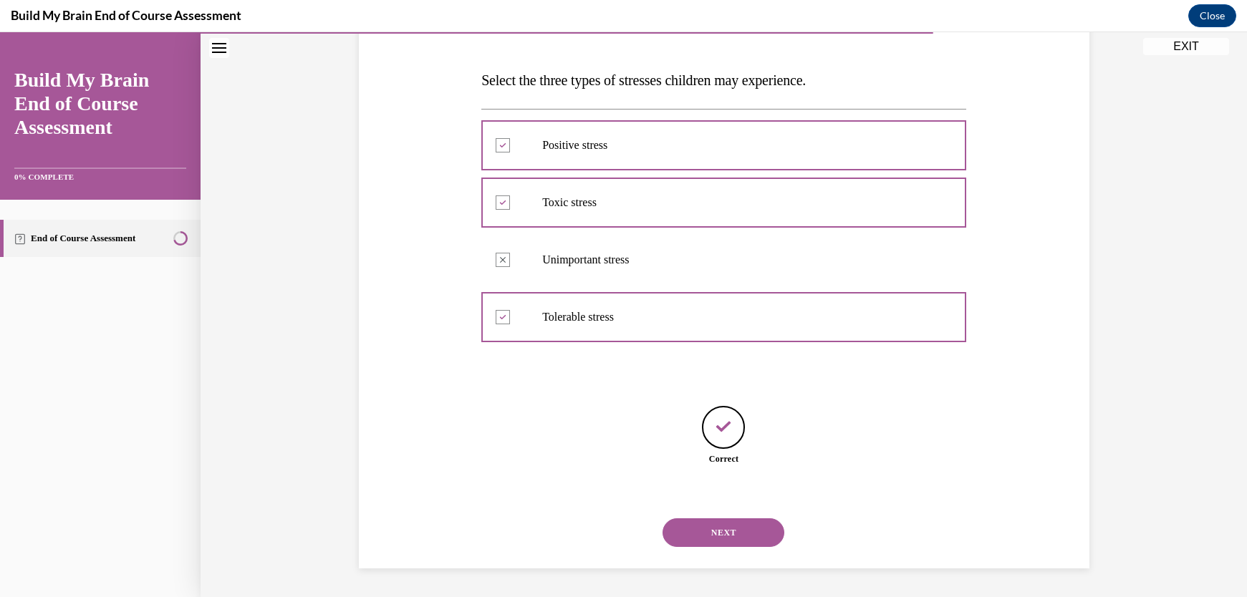
click at [741, 543] on button "NEXT" at bounding box center [724, 533] width 122 height 29
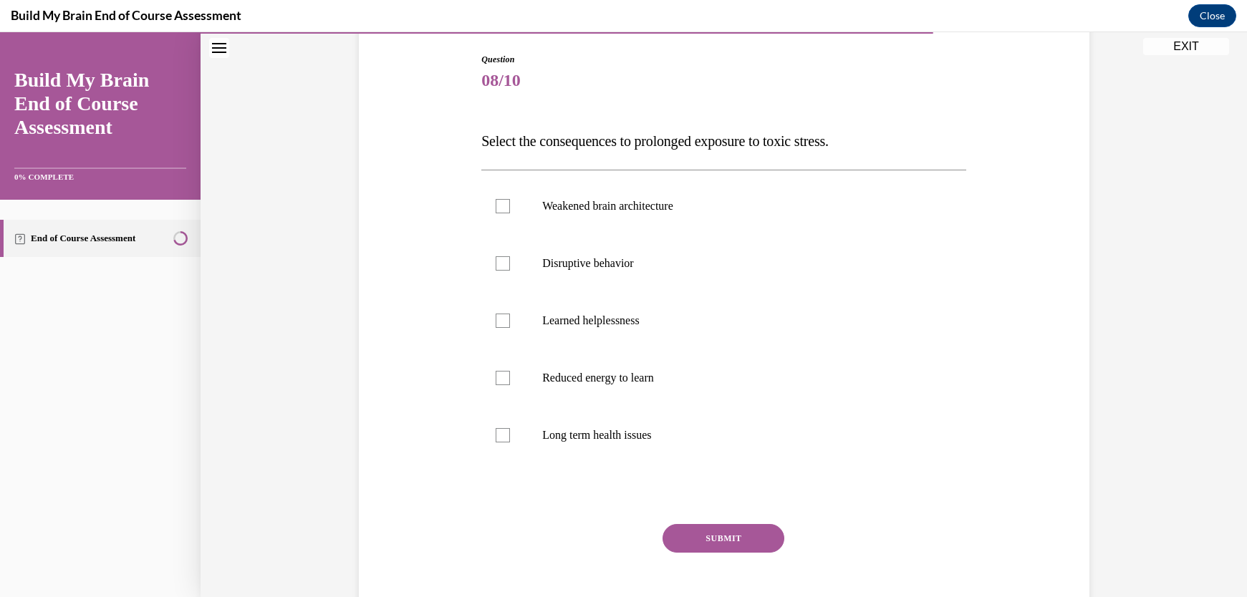
scroll to position [141, 0]
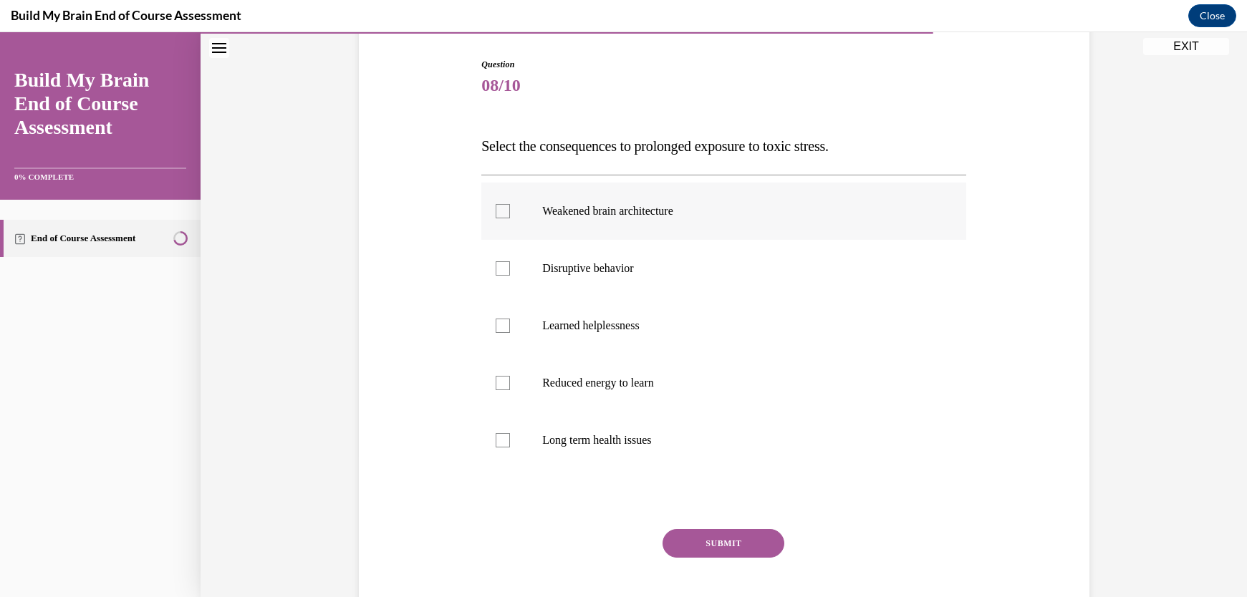
click at [497, 208] on div at bounding box center [503, 211] width 14 height 14
click at [497, 208] on input "Weakened brain architecture" at bounding box center [503, 211] width 14 height 14
checkbox input "true"
click at [496, 269] on div at bounding box center [503, 268] width 14 height 14
click at [496, 269] on input "Disruptive behavior" at bounding box center [503, 268] width 14 height 14
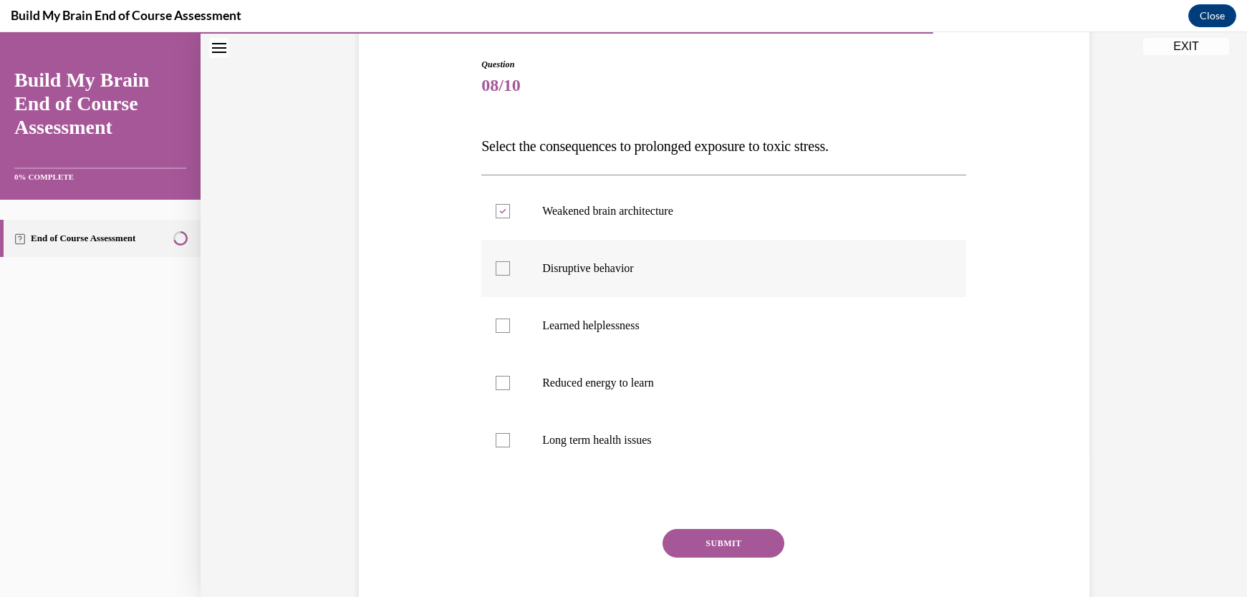
checkbox input "true"
click at [500, 211] on icon at bounding box center [503, 211] width 6 height 5
click at [500, 211] on input "Weakened brain architecture" at bounding box center [503, 211] width 14 height 14
checkbox input "false"
click at [498, 323] on div at bounding box center [503, 326] width 14 height 14
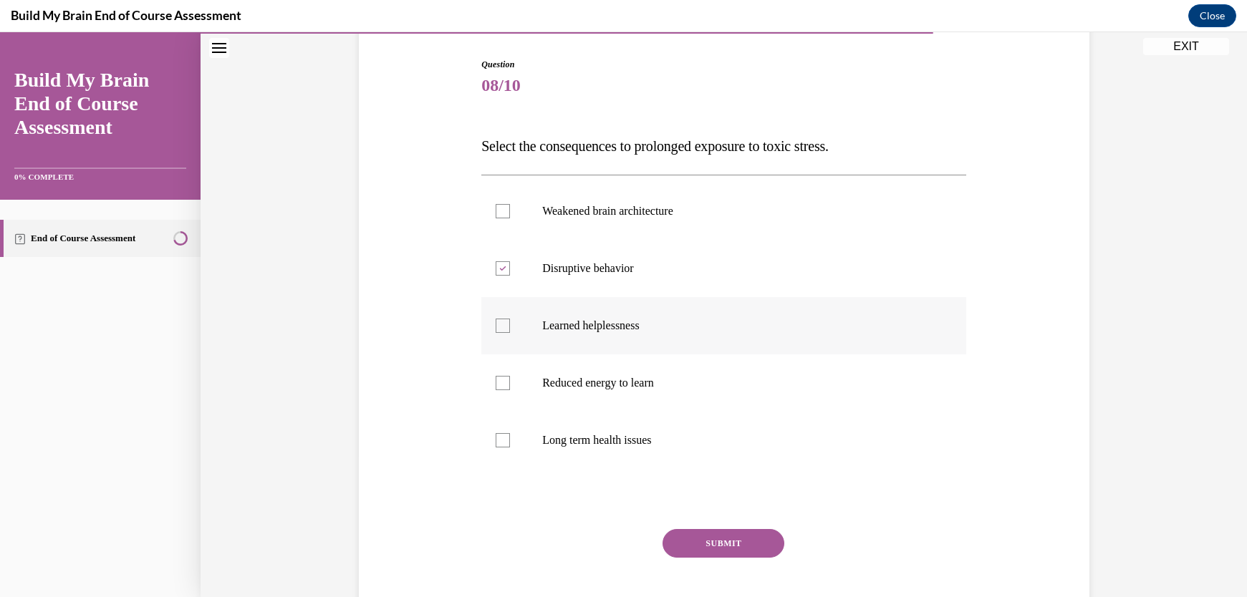
click at [498, 323] on input "Learned helplessness" at bounding box center [503, 326] width 14 height 14
checkbox input "true"
click at [725, 546] on button "SUBMIT" at bounding box center [724, 543] width 122 height 29
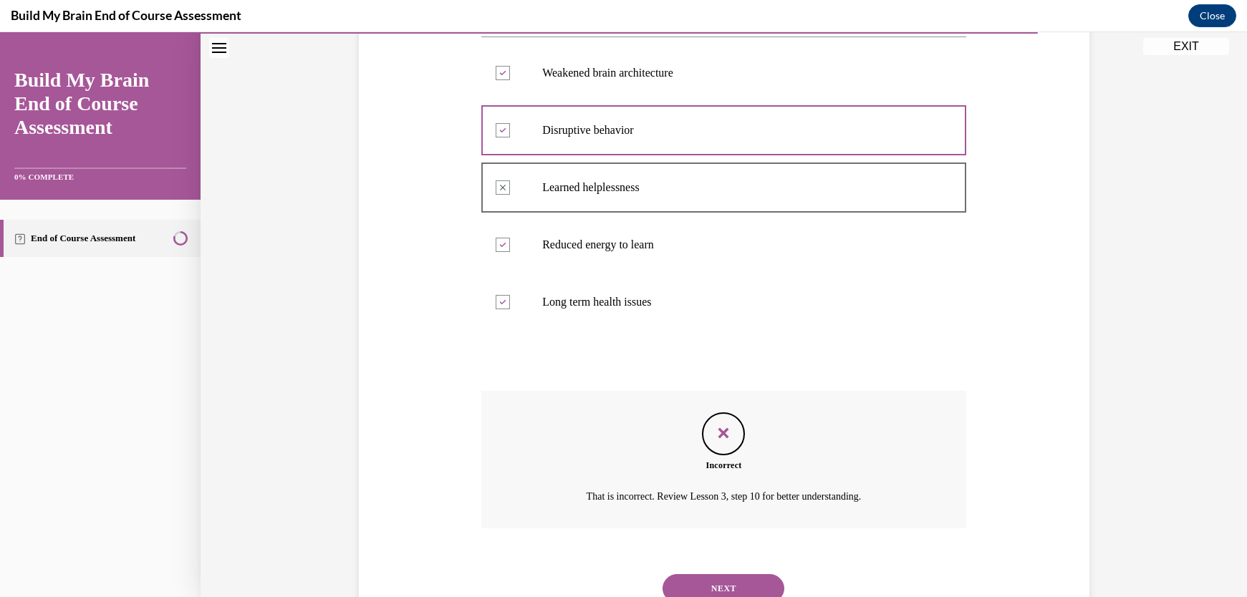
scroll to position [335, 0]
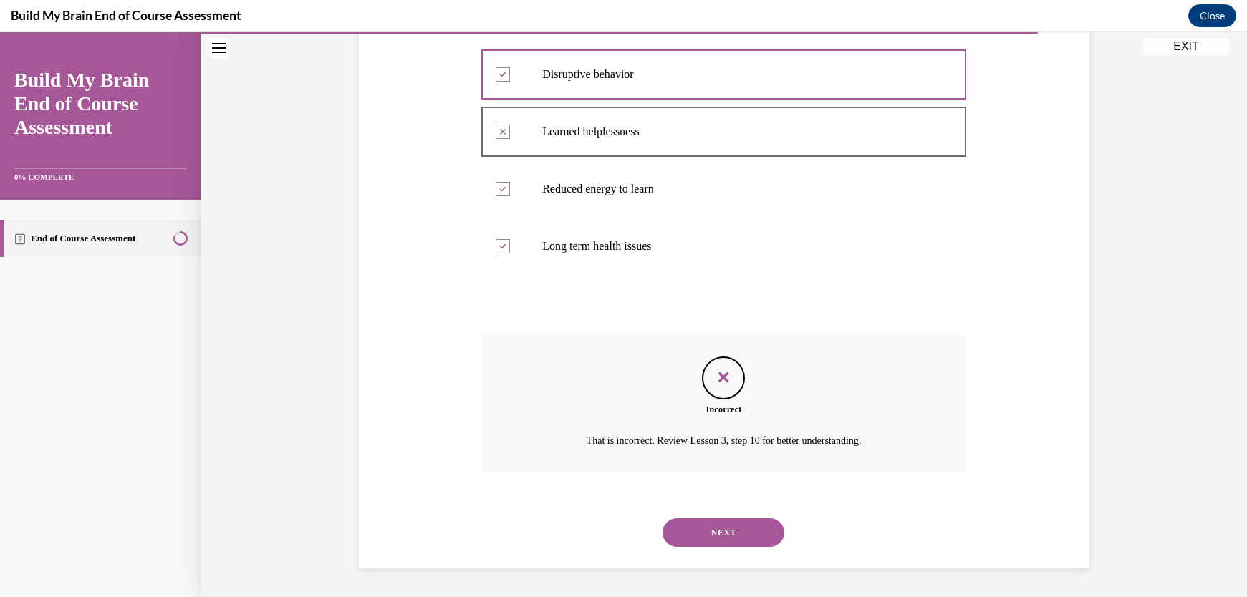
click at [715, 533] on button "NEXT" at bounding box center [724, 533] width 122 height 29
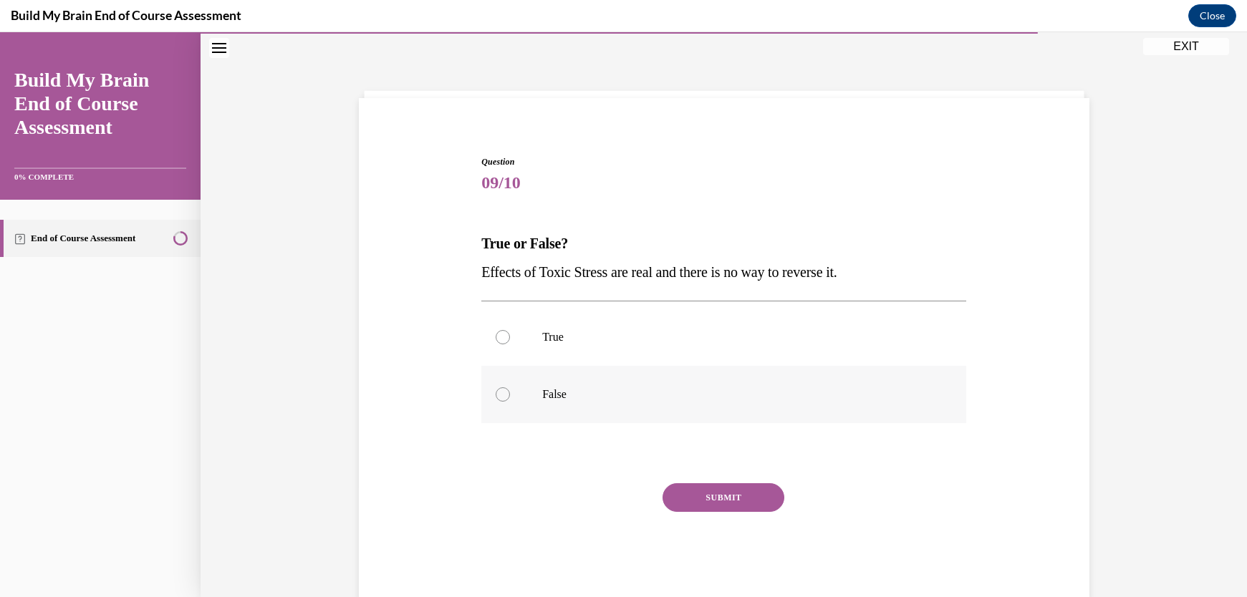
click at [496, 393] on div at bounding box center [503, 394] width 14 height 14
click at [496, 393] on input "False" at bounding box center [503, 394] width 14 height 14
radio input "true"
click at [694, 492] on button "SUBMIT" at bounding box center [724, 497] width 122 height 29
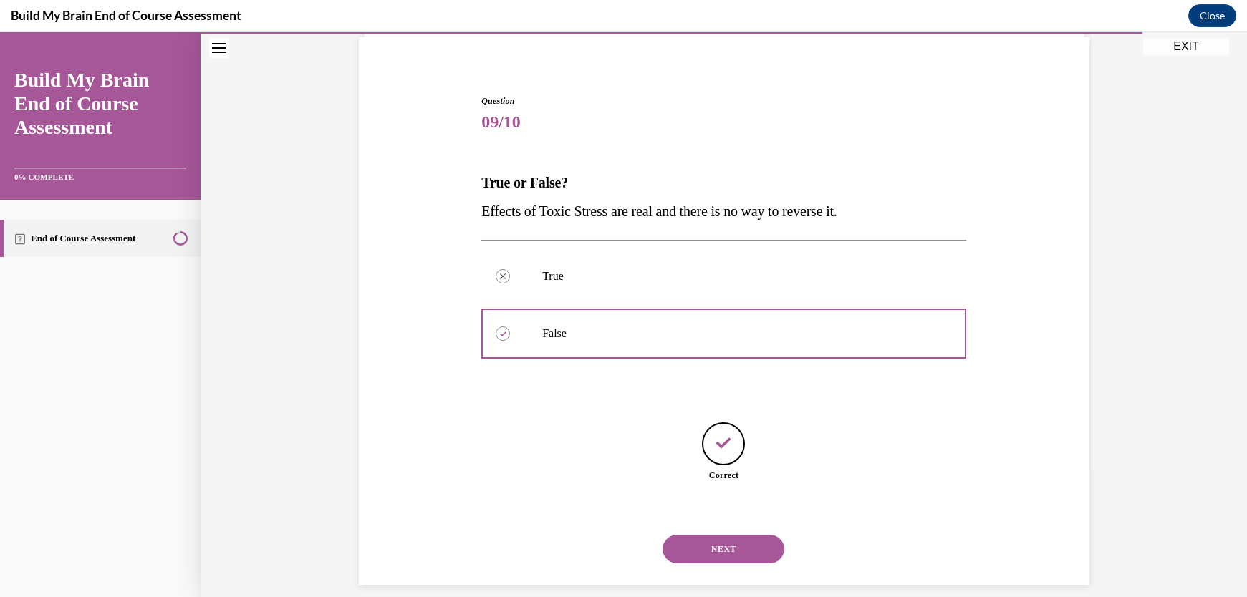
scroll to position [121, 0]
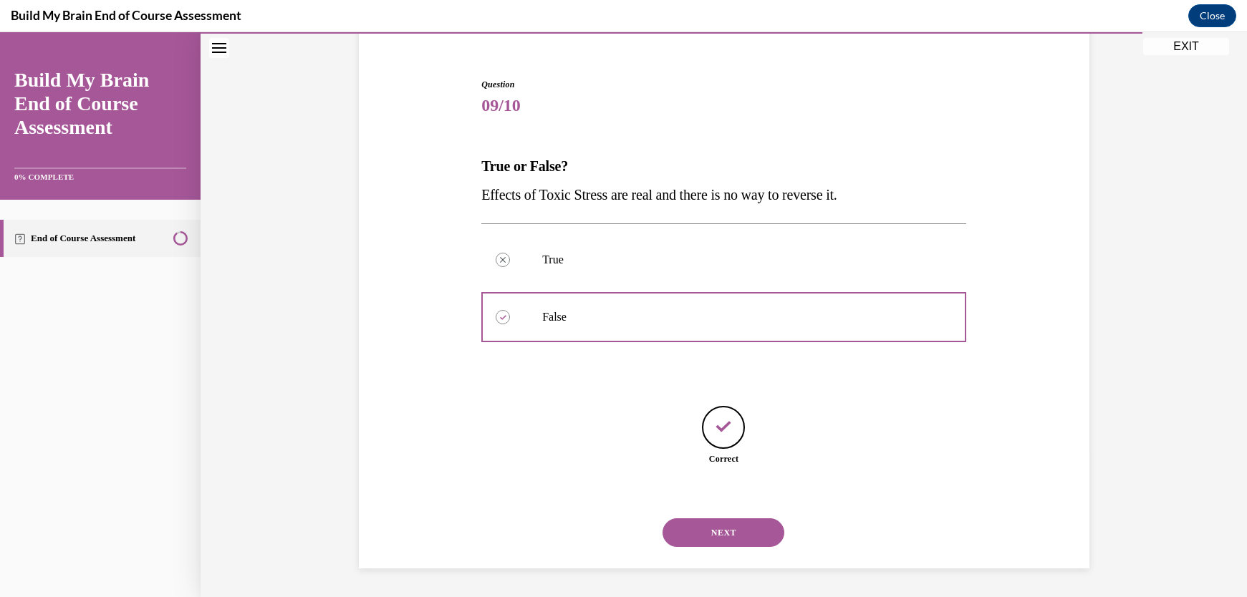
click at [731, 536] on button "NEXT" at bounding box center [724, 533] width 122 height 29
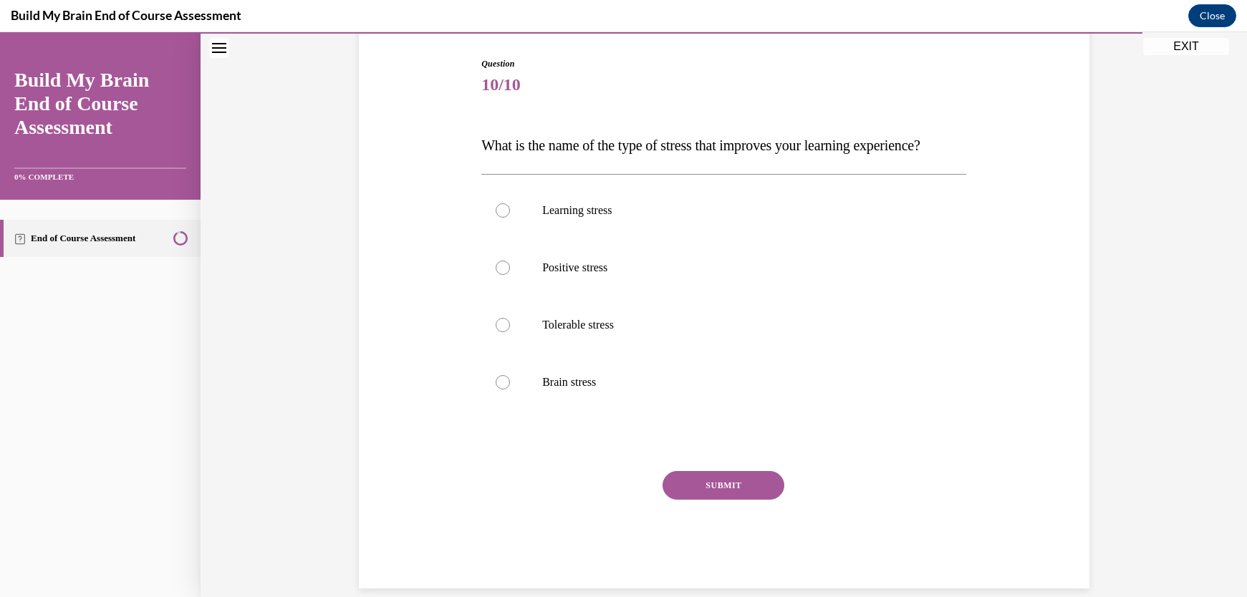
scroll to position [136, 0]
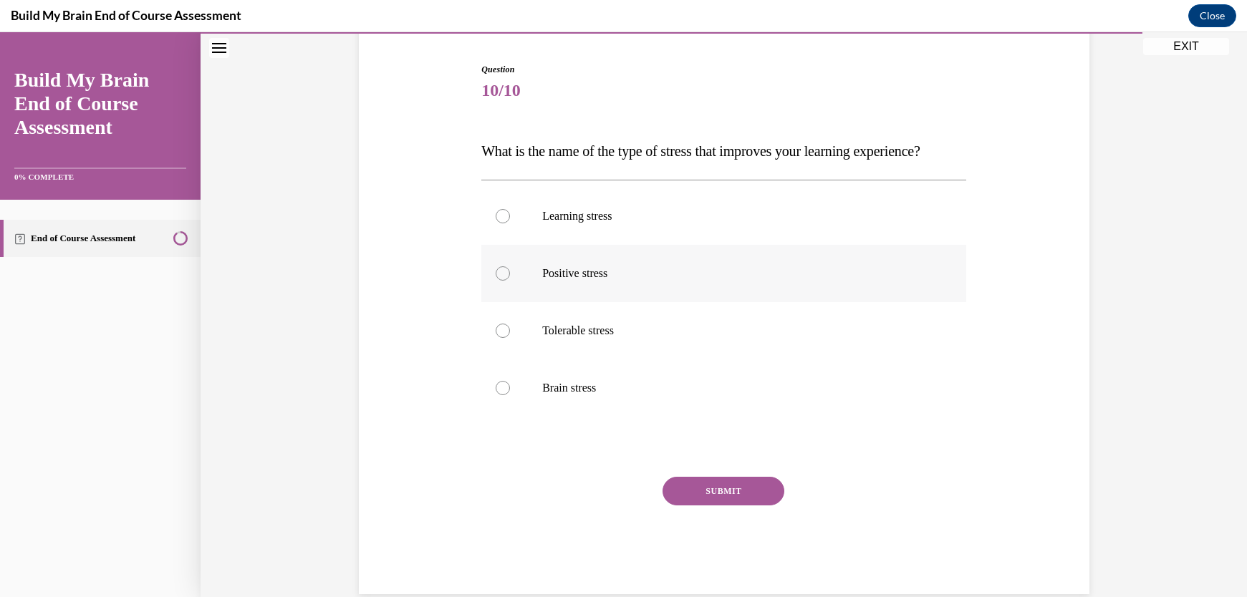
click at [499, 281] on div at bounding box center [503, 273] width 14 height 14
click at [499, 281] on input "Positive stress" at bounding box center [503, 273] width 14 height 14
radio input "true"
click at [715, 506] on button "SUBMIT" at bounding box center [724, 491] width 122 height 29
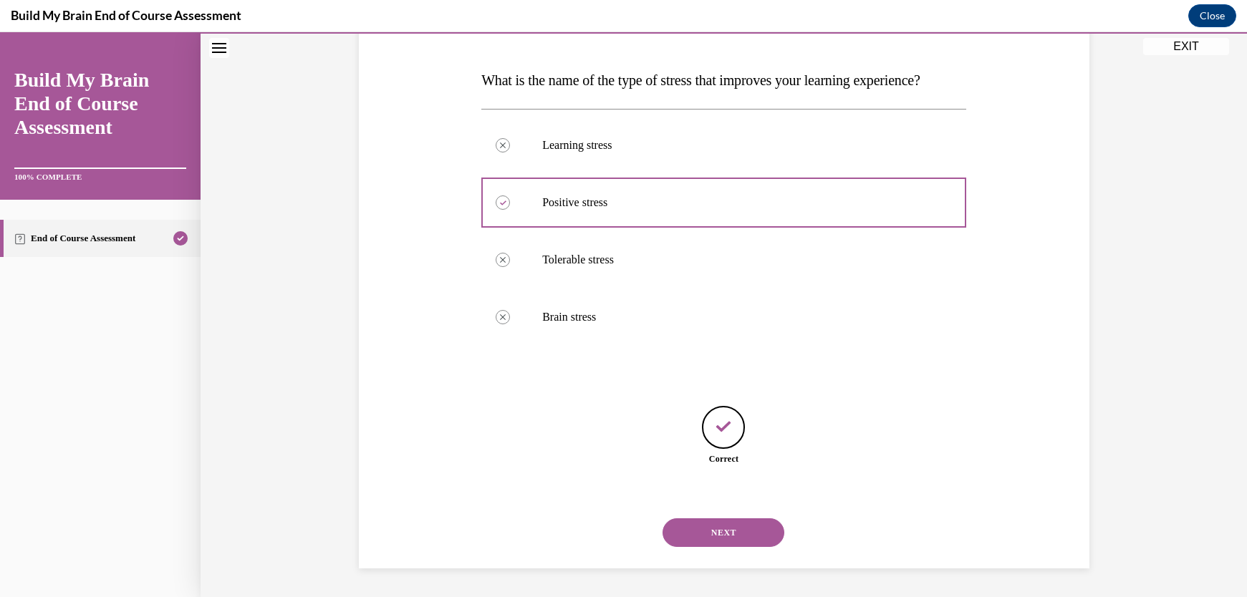
scroll to position [236, 0]
click at [716, 534] on button "NEXT" at bounding box center [724, 533] width 122 height 29
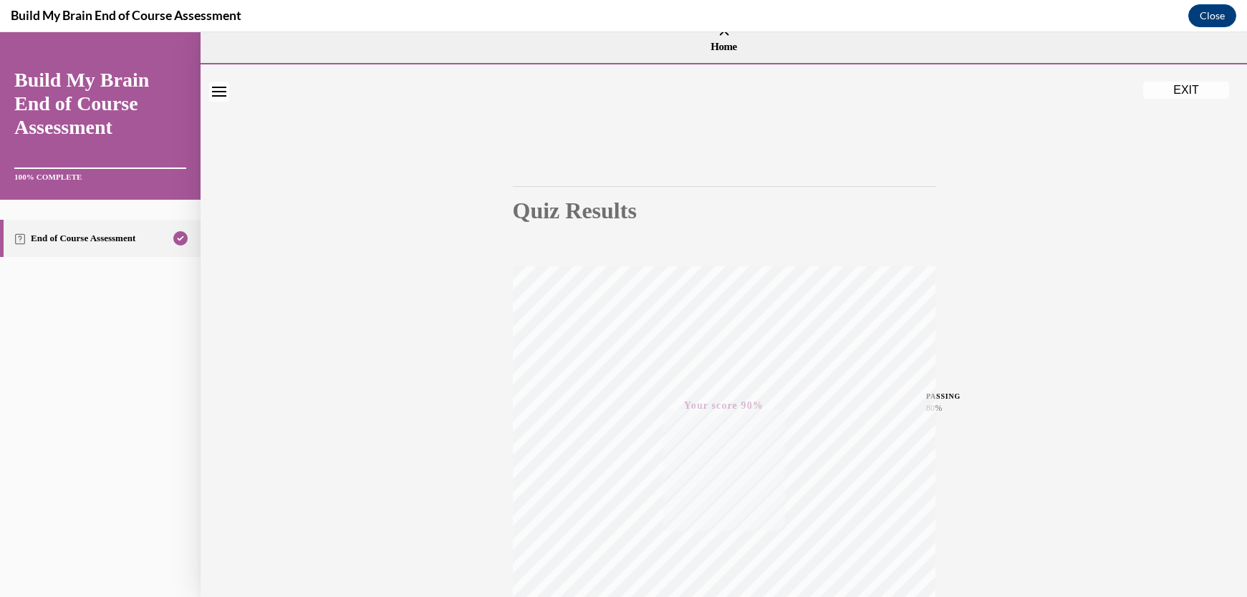
scroll to position [0, 0]
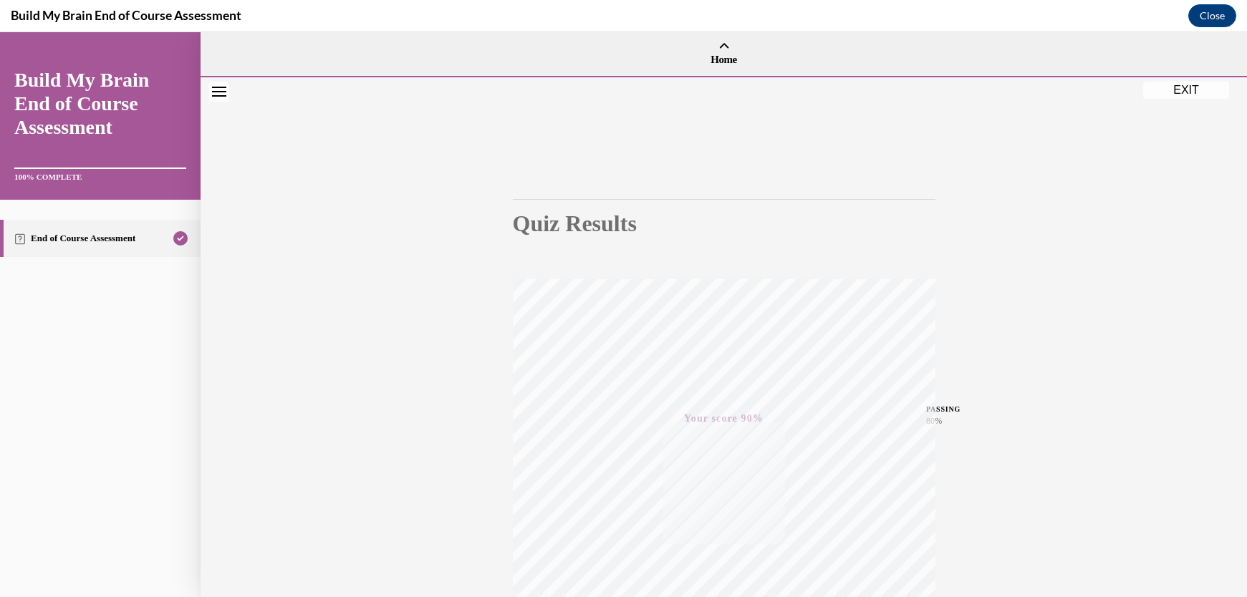
click at [1189, 88] on button "EXIT" at bounding box center [1186, 90] width 86 height 17
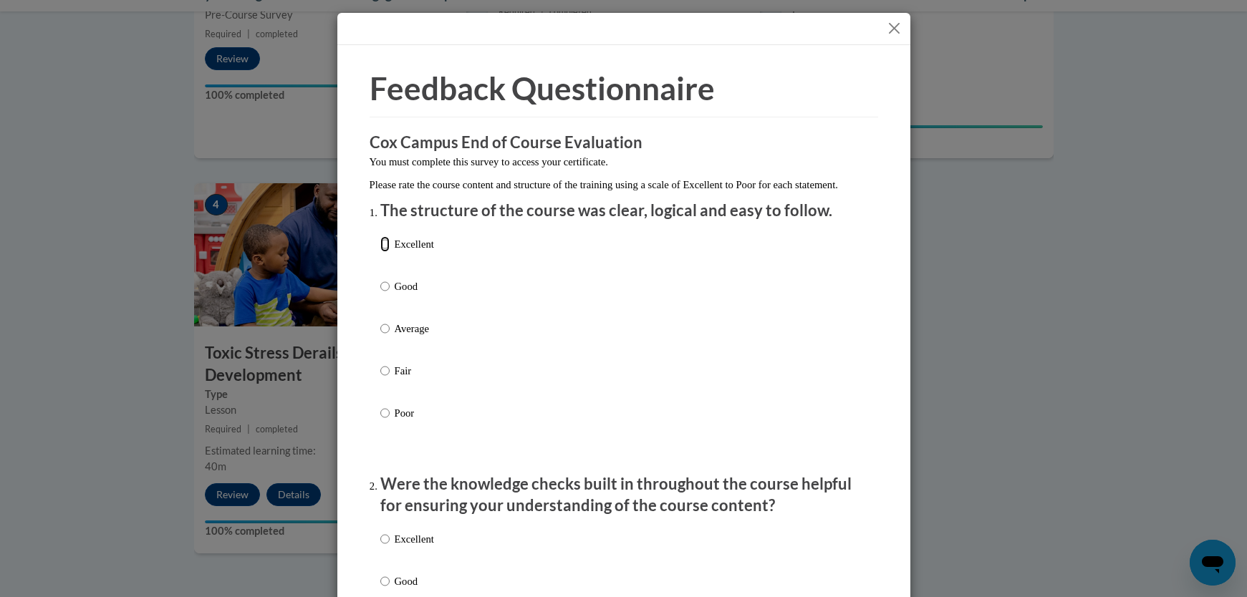
click at [380, 252] on input "Excellent" at bounding box center [384, 244] width 9 height 16
radio input "true"
click at [380, 547] on input "Excellent" at bounding box center [384, 539] width 9 height 16
radio input "true"
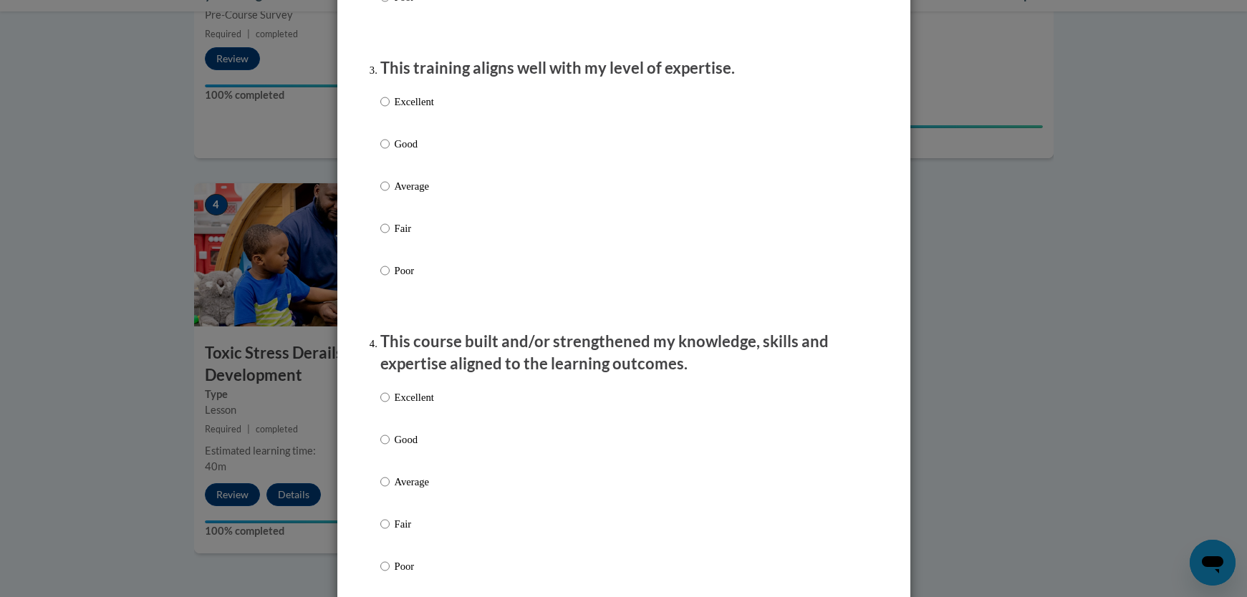
scroll to position [763, 0]
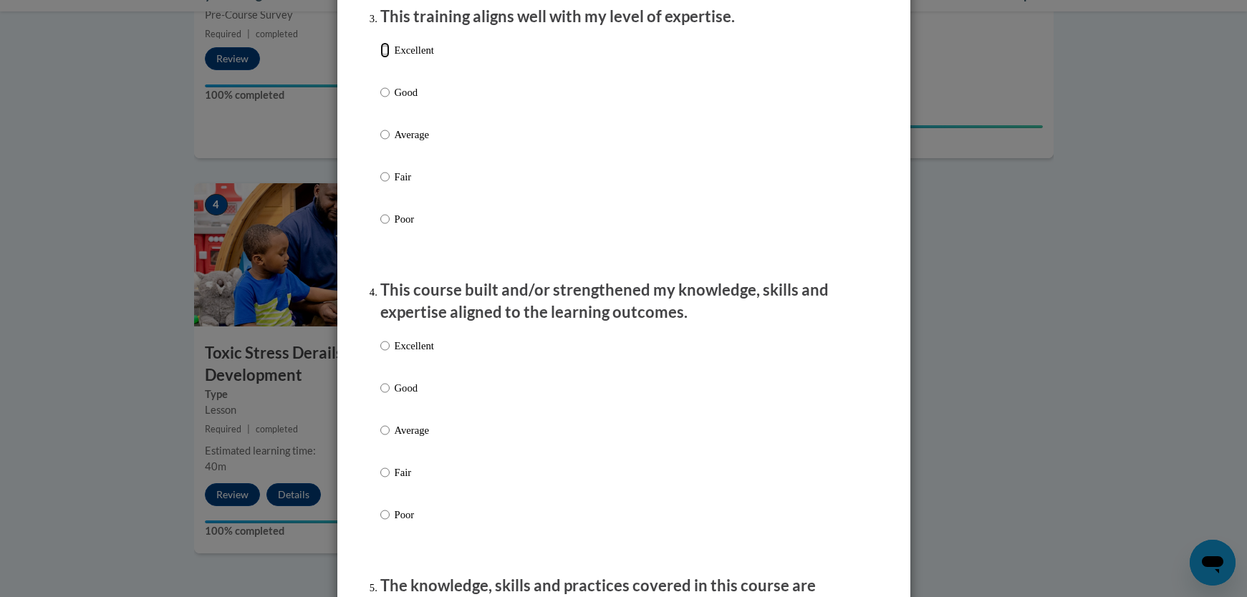
click at [380, 58] on input "Excellent" at bounding box center [384, 50] width 9 height 16
radio input "true"
click at [380, 354] on input "Excellent" at bounding box center [384, 346] width 9 height 16
radio input "true"
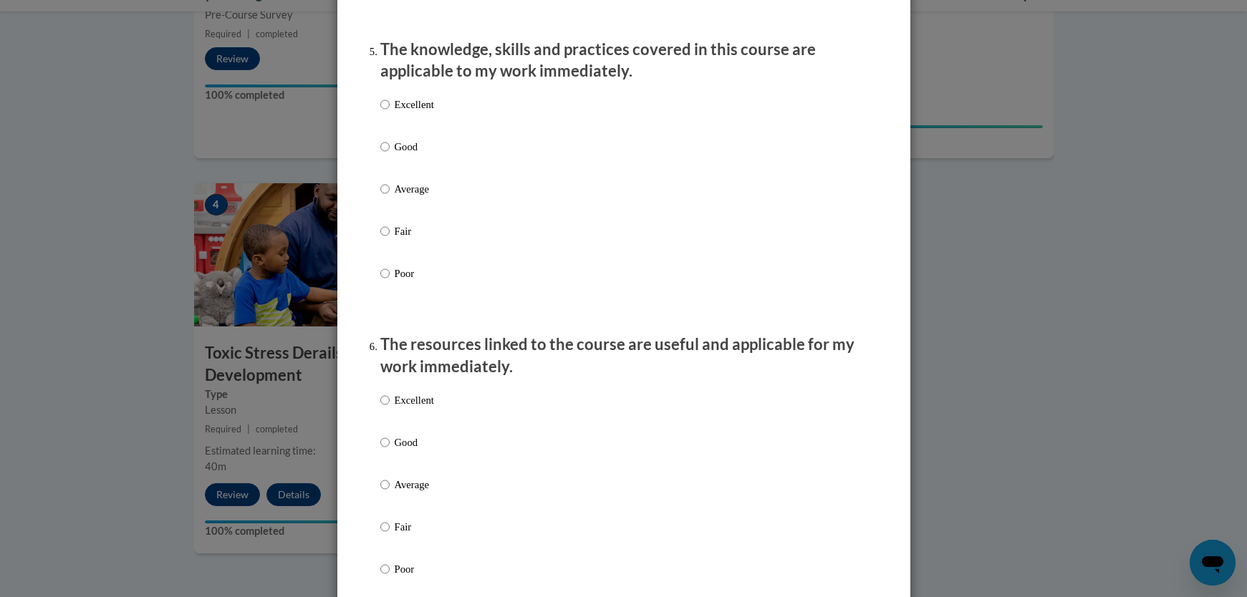
scroll to position [1314, 0]
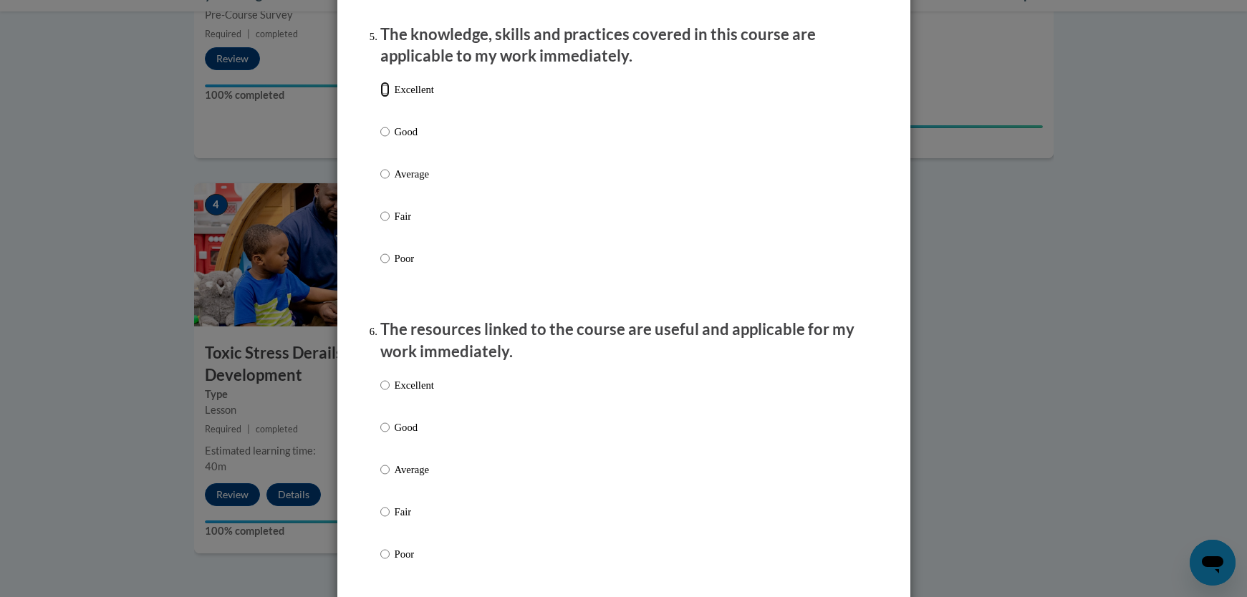
click at [380, 97] on input "Excellent" at bounding box center [384, 90] width 9 height 16
radio input "true"
click at [380, 393] on input "Excellent" at bounding box center [384, 385] width 9 height 16
radio input "true"
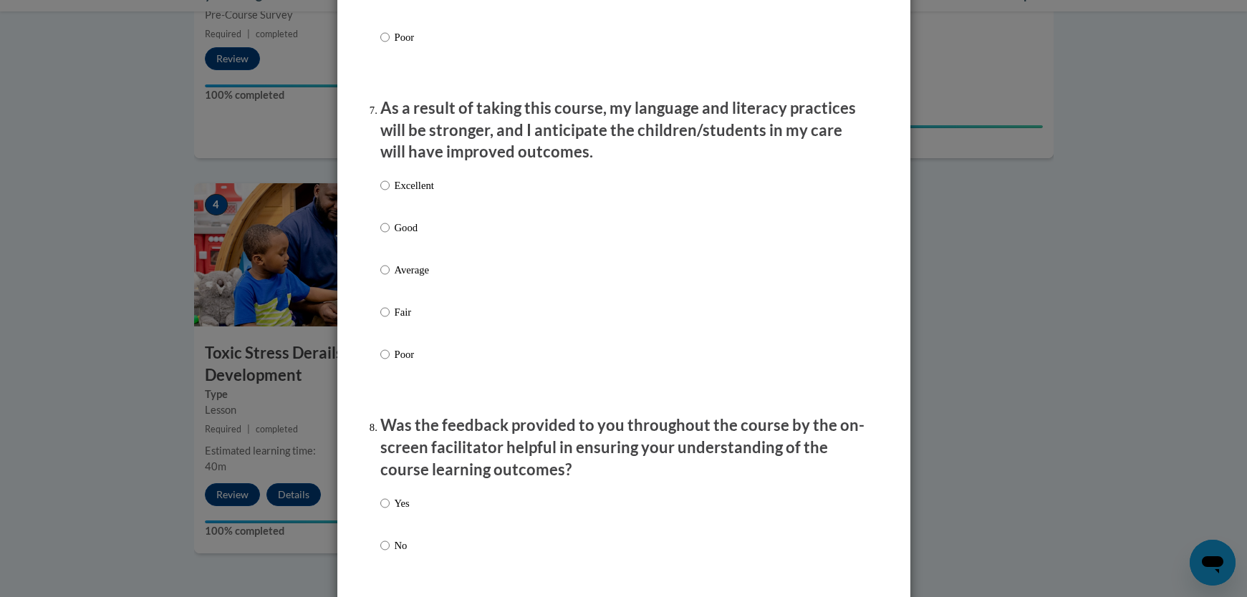
scroll to position [1843, 0]
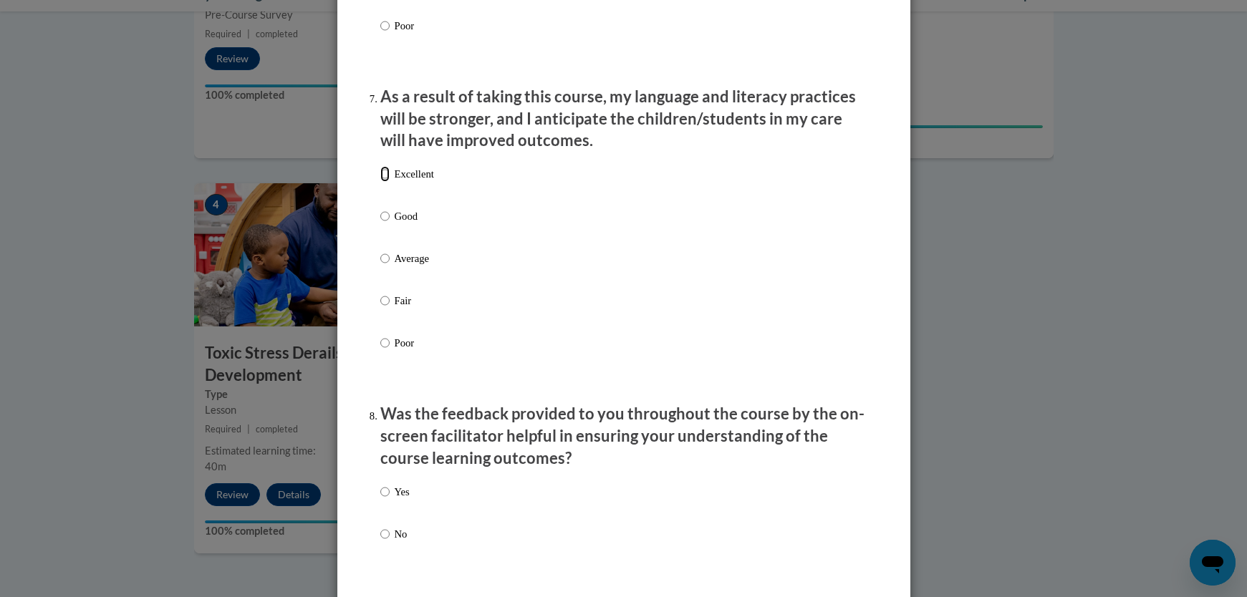
click at [380, 182] on input "Excellent" at bounding box center [384, 174] width 9 height 16
radio input "true"
click at [380, 542] on input "No" at bounding box center [384, 534] width 9 height 16
radio input "true"
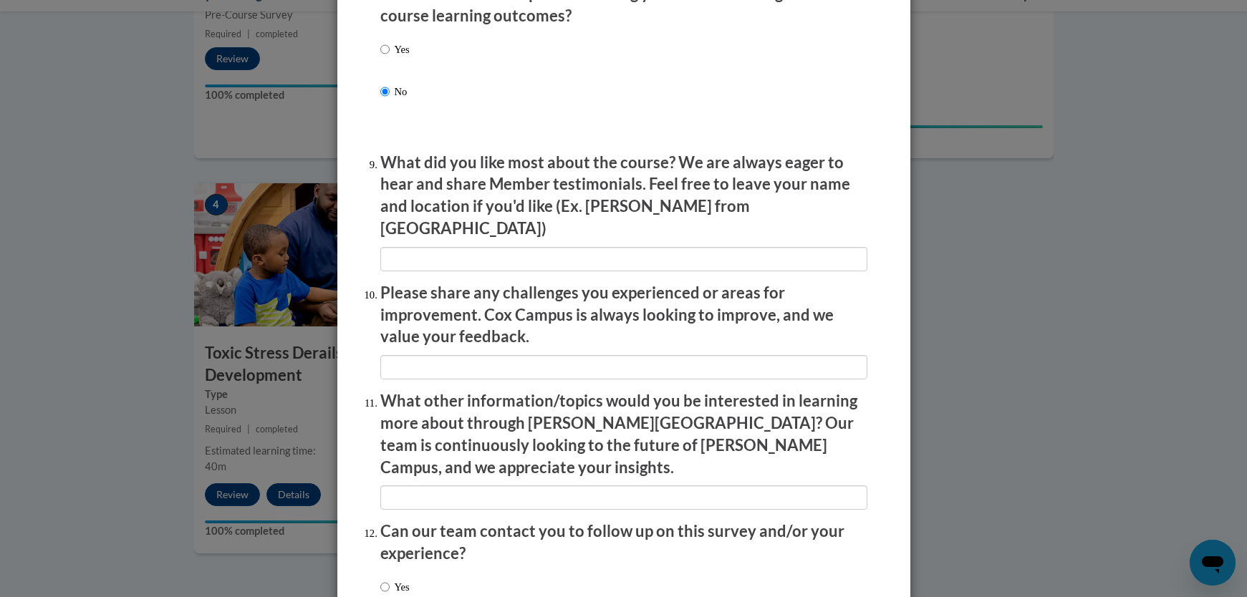
scroll to position [2311, 0]
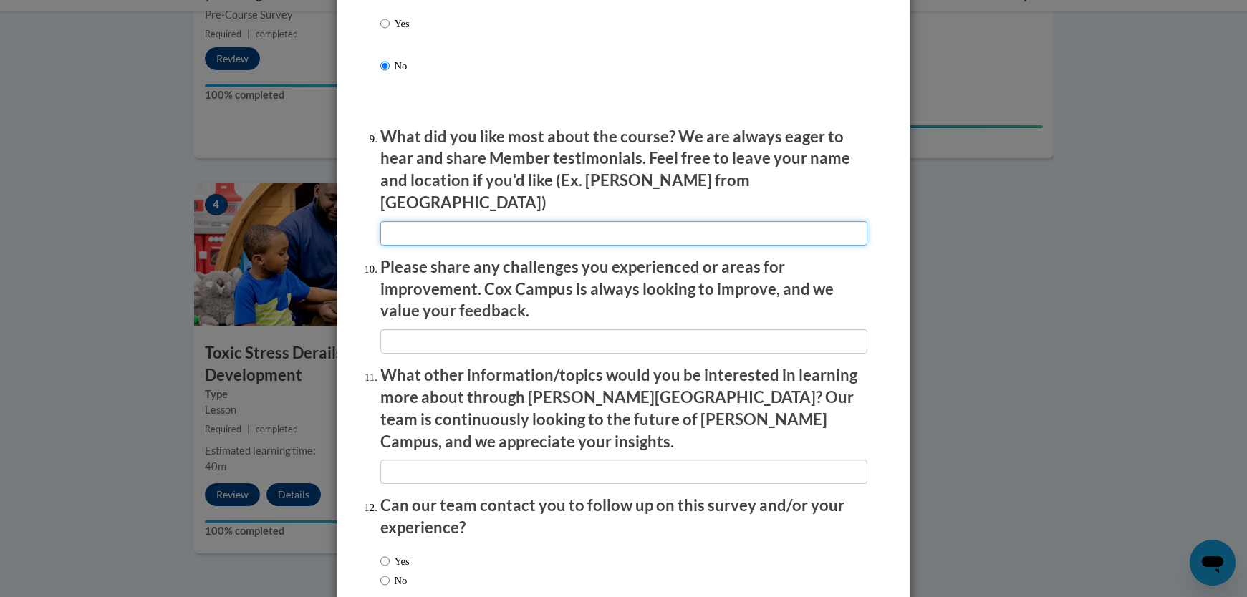
click at [562, 224] on input "textbox" at bounding box center [623, 233] width 487 height 24
type input "If I take just one thing away from a course then it's worth it."
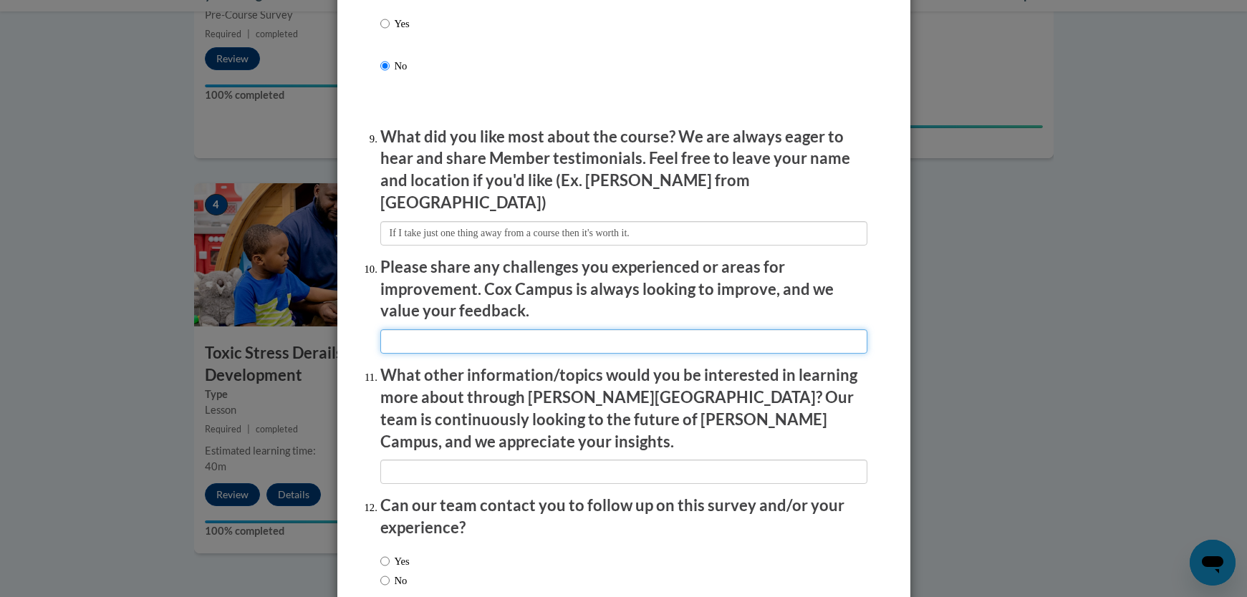
click at [508, 329] on input "textbox" at bounding box center [623, 341] width 487 height 24
type input "There is no real feedback offered."
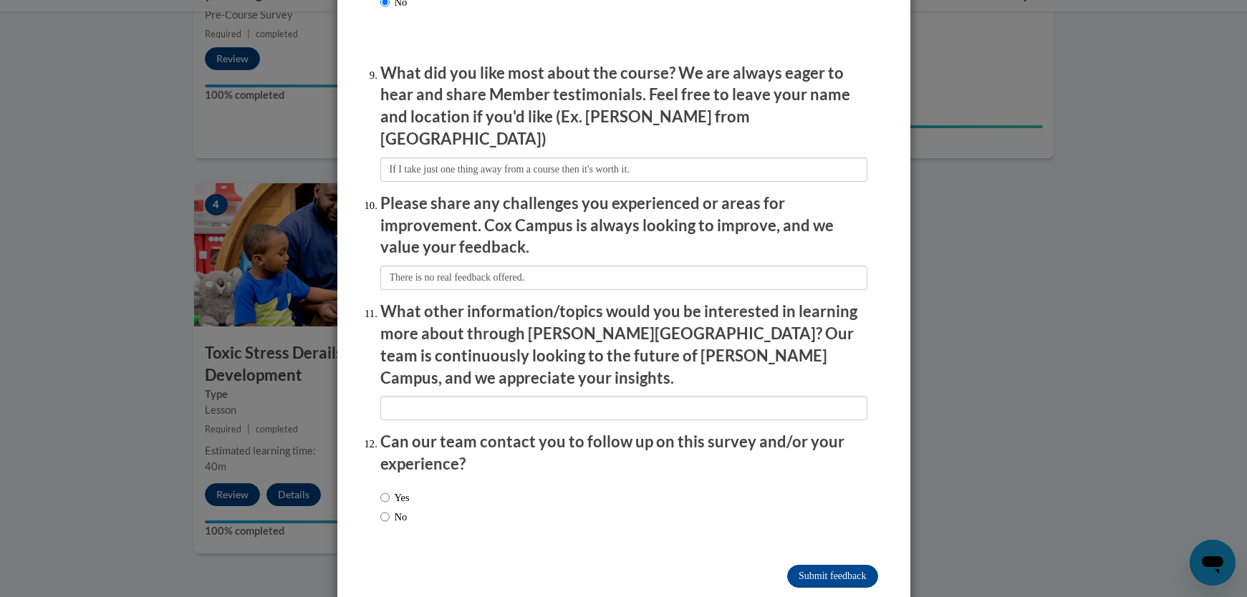
scroll to position [2379, 0]
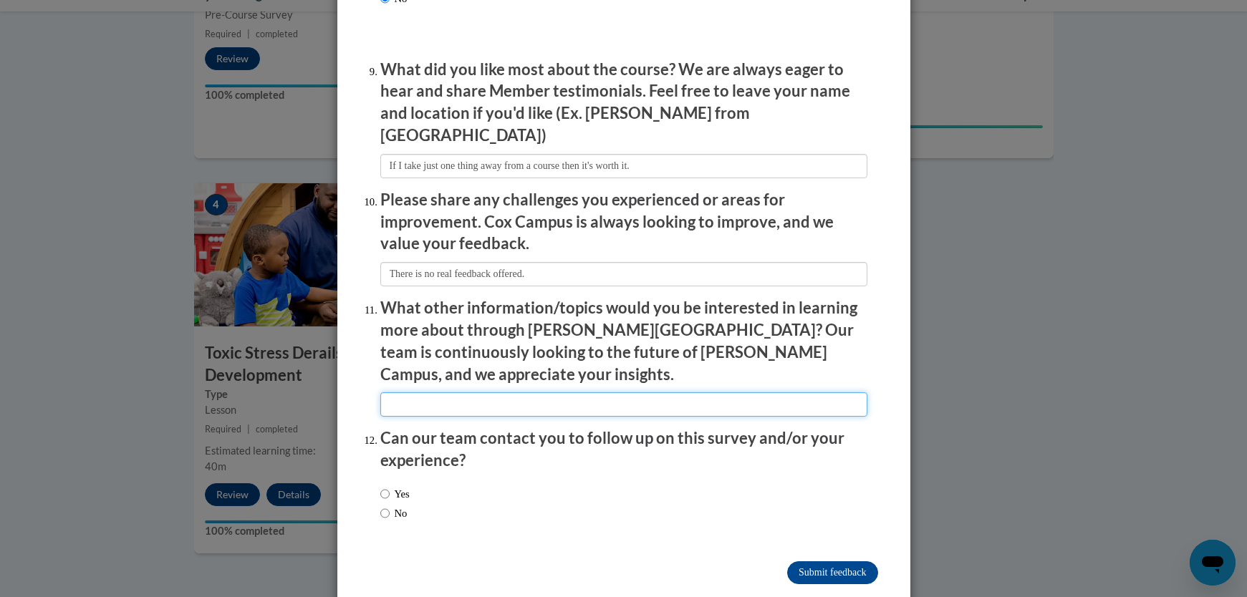
click at [564, 393] on input "textbox" at bounding box center [623, 405] width 487 height 24
type input "challenging behaviors"
click at [384, 506] on label "No" at bounding box center [393, 514] width 27 height 16
click at [384, 506] on input "No" at bounding box center [384, 514] width 9 height 16
radio input "true"
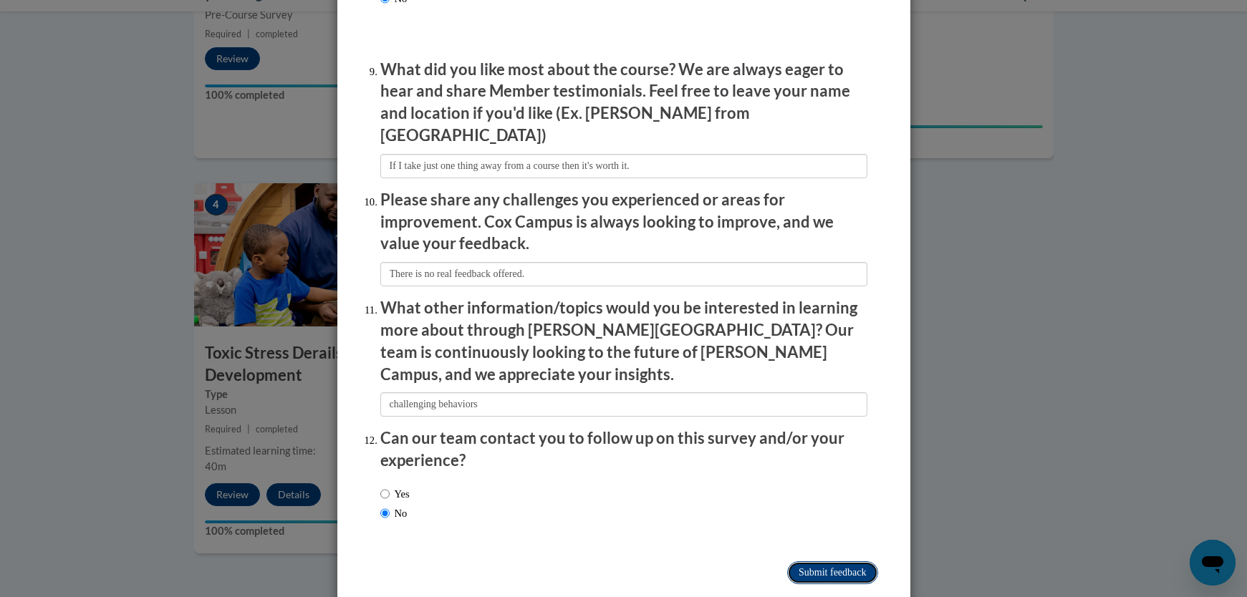
click at [825, 562] on input "Submit feedback" at bounding box center [832, 573] width 90 height 23
